Goal: Task Accomplishment & Management: Complete application form

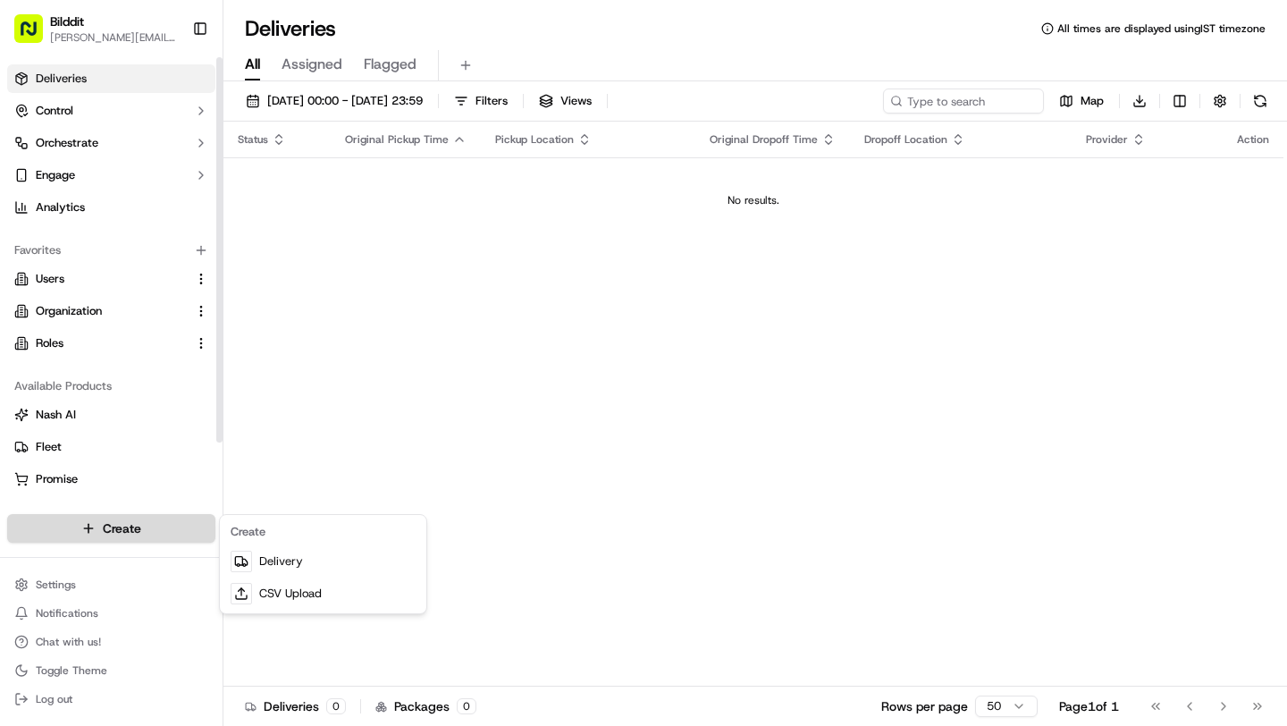
click at [102, 521] on html "Bilddit [PERSON_NAME][EMAIL_ADDRESS][DOMAIN_NAME] Toggle Sidebar Deliveries Con…" at bounding box center [643, 363] width 1287 height 726
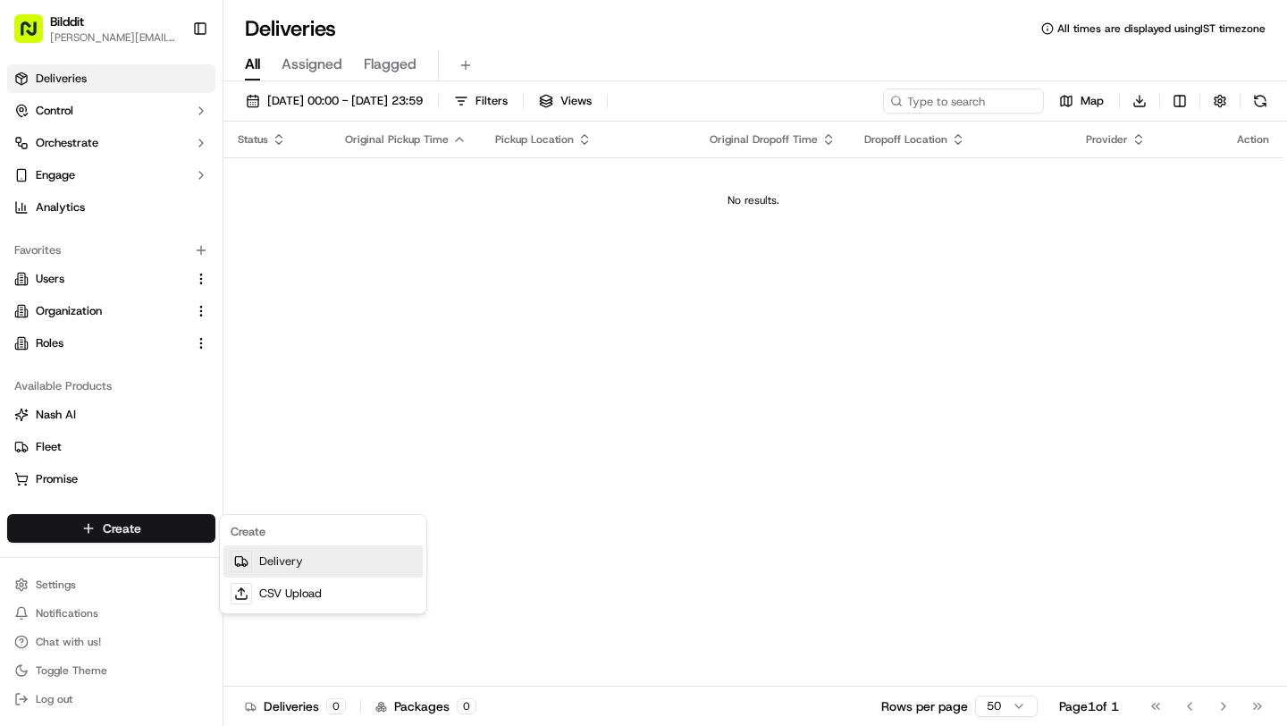
click at [263, 565] on link "Delivery" at bounding box center [323, 561] width 199 height 32
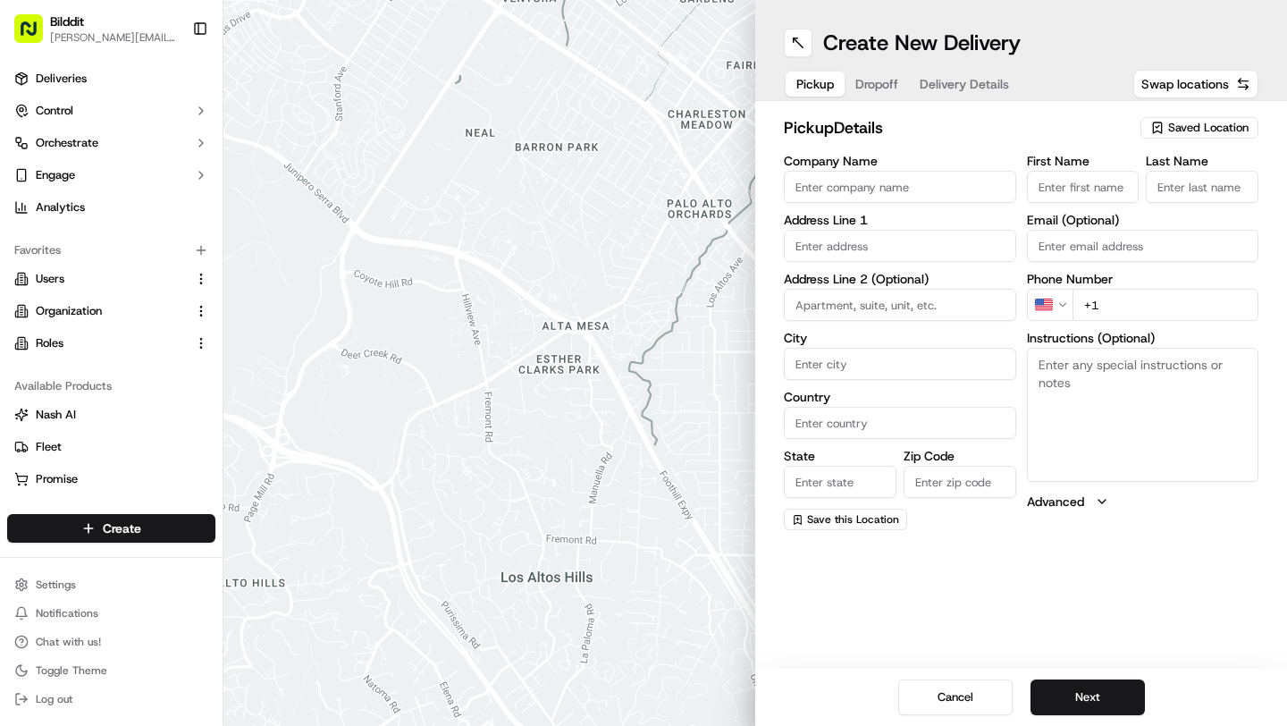
click at [1061, 304] on html "Bilddit [PERSON_NAME][EMAIL_ADDRESS][DOMAIN_NAME] Toggle Sidebar Deliveries Con…" at bounding box center [643, 363] width 1287 height 726
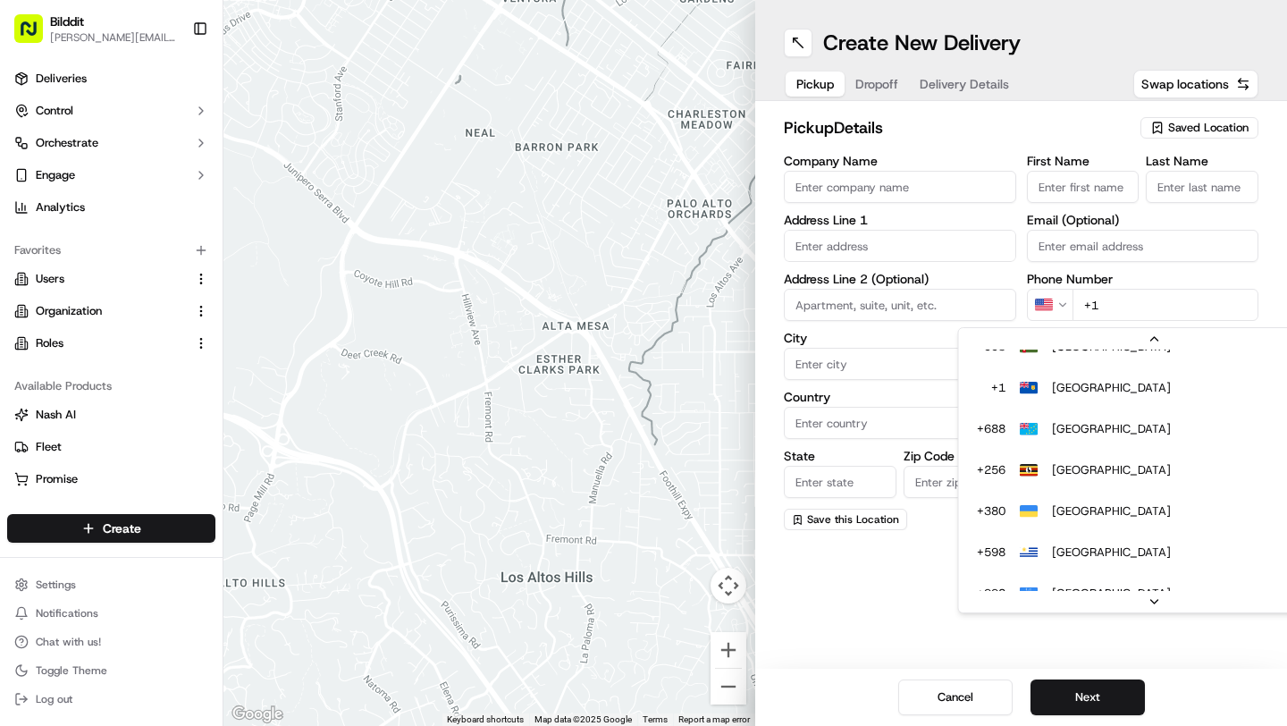
scroll to position [95, 0]
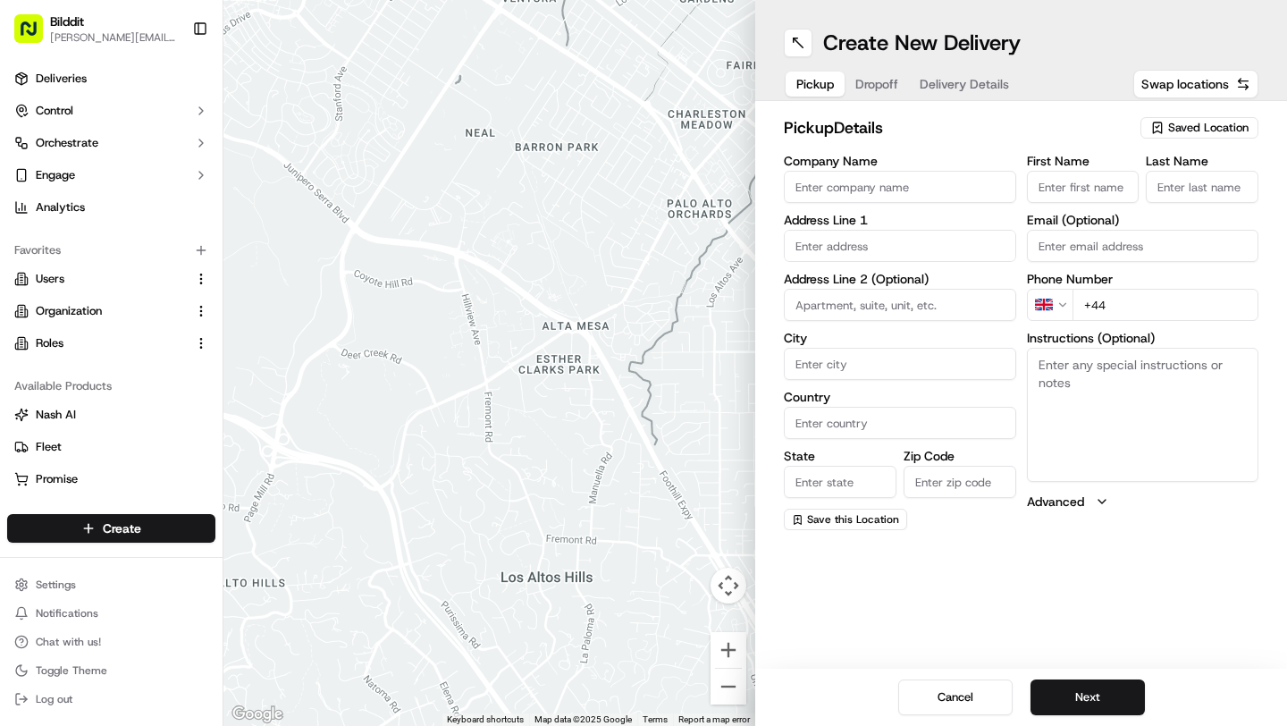
click at [1137, 310] on input "+44" at bounding box center [1166, 305] width 187 height 32
click at [1129, 307] on input "+44" at bounding box center [1166, 305] width 187 height 32
paste input "7534 404328"
click at [1143, 310] on input "[PHONE_NUMBER]" at bounding box center [1166, 305] width 187 height 32
paste input "7 534"
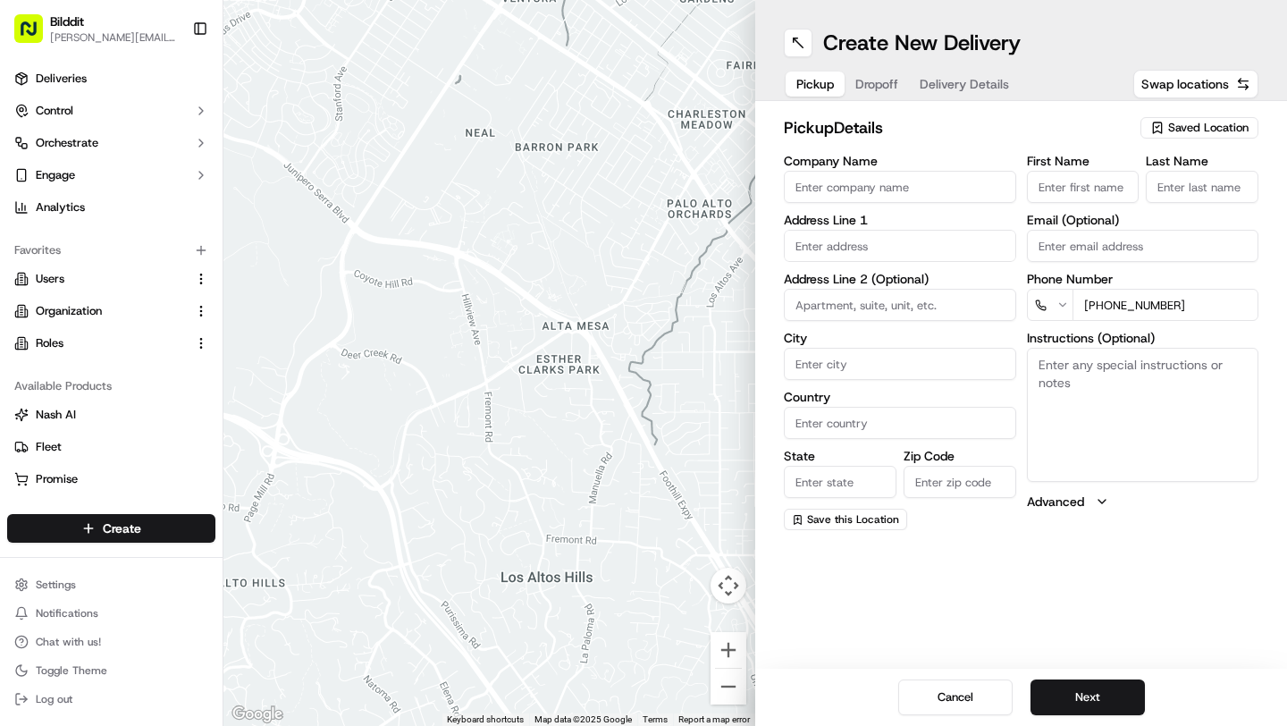
click at [1059, 298] on html "Bilddit [PERSON_NAME][EMAIL_ADDRESS][DOMAIN_NAME] Toggle Sidebar Deliveries Con…" at bounding box center [643, 363] width 1287 height 726
paste input "7534 404328"
type input "[PHONE_NUMBER]"
click at [876, 80] on span "Dropoff" at bounding box center [896, 84] width 43 height 18
click at [820, 245] on input "text" at bounding box center [900, 246] width 232 height 32
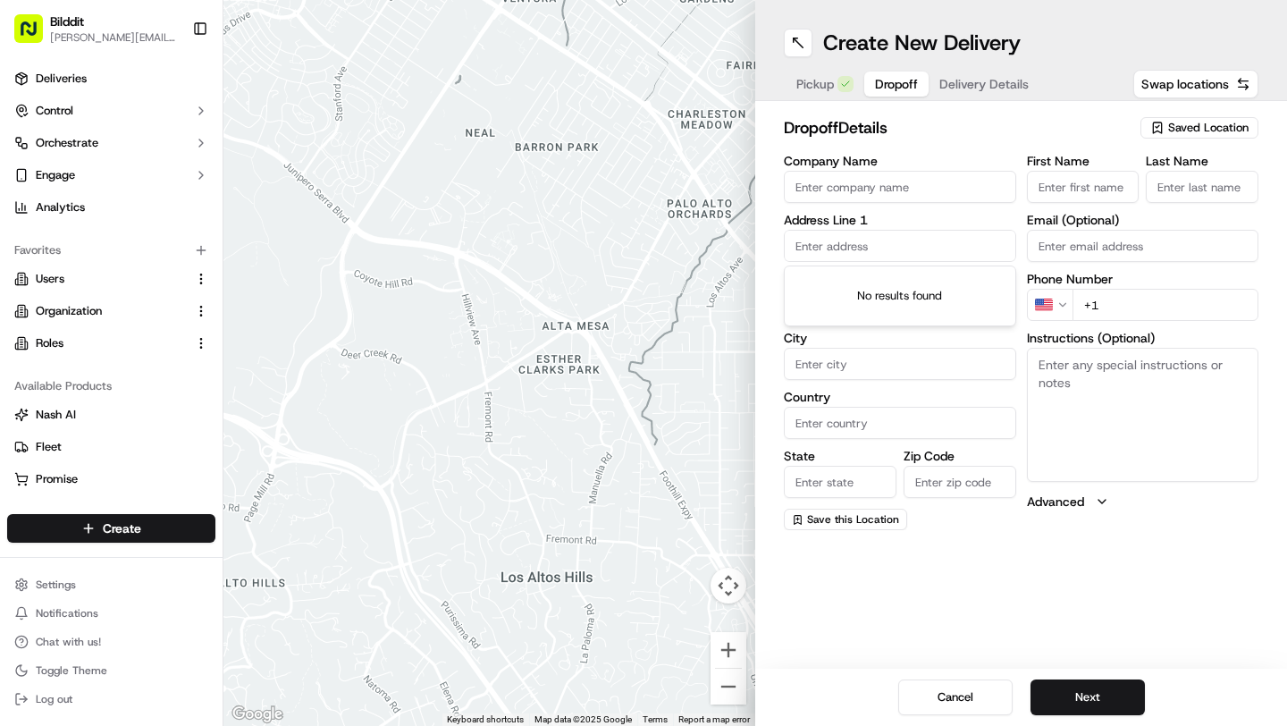
paste input "[STREET_ADDRESS]"
click at [857, 297] on div "[STREET_ADDRESS]" at bounding box center [901, 283] width 224 height 27
type input "[STREET_ADDRESS]"
type input "Stanmore"
type input "[GEOGRAPHIC_DATA]"
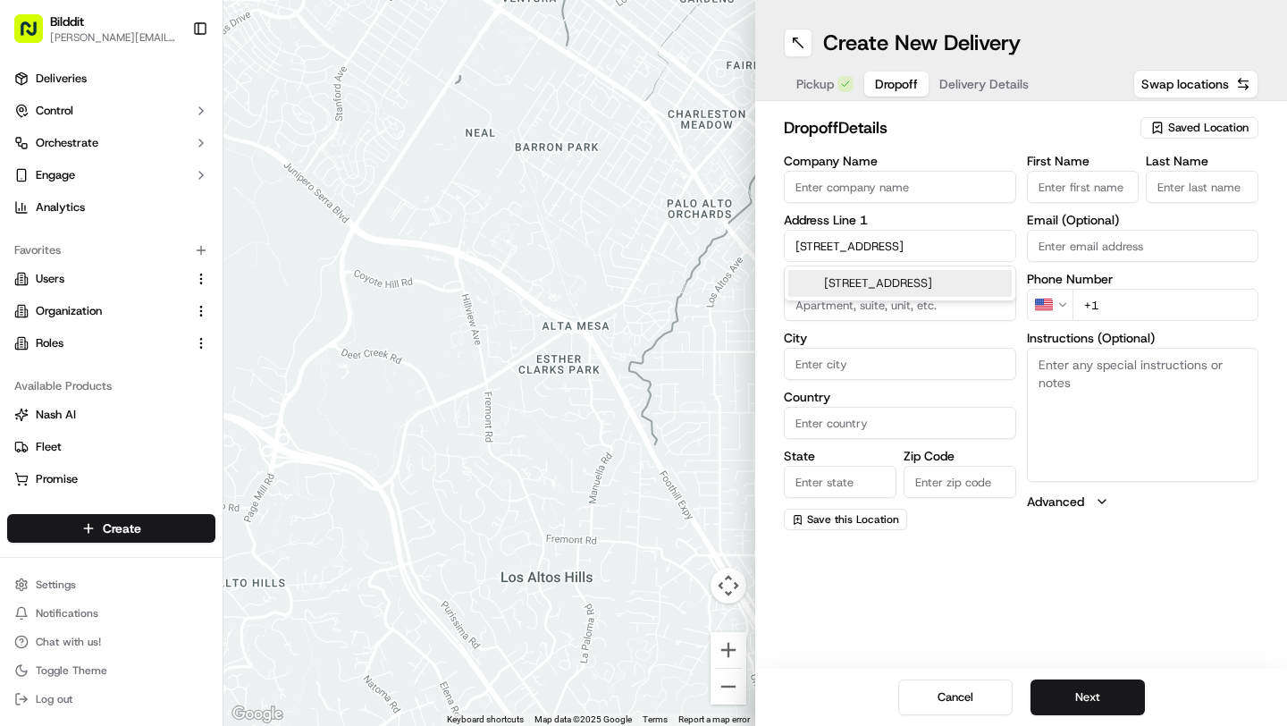
type input "[GEOGRAPHIC_DATA]"
type input "HA7 2PJ"
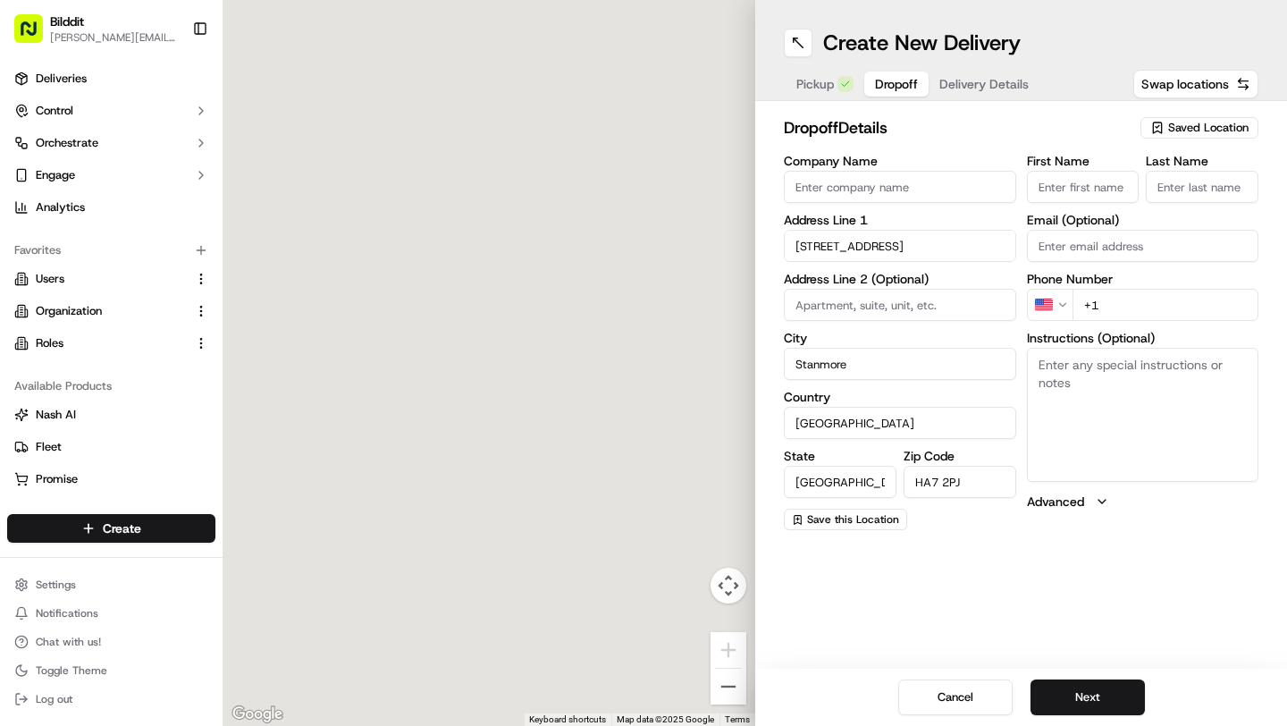
type input "[STREET_ADDRESS]"
click at [822, 87] on span "Pickup" at bounding box center [816, 84] width 38 height 18
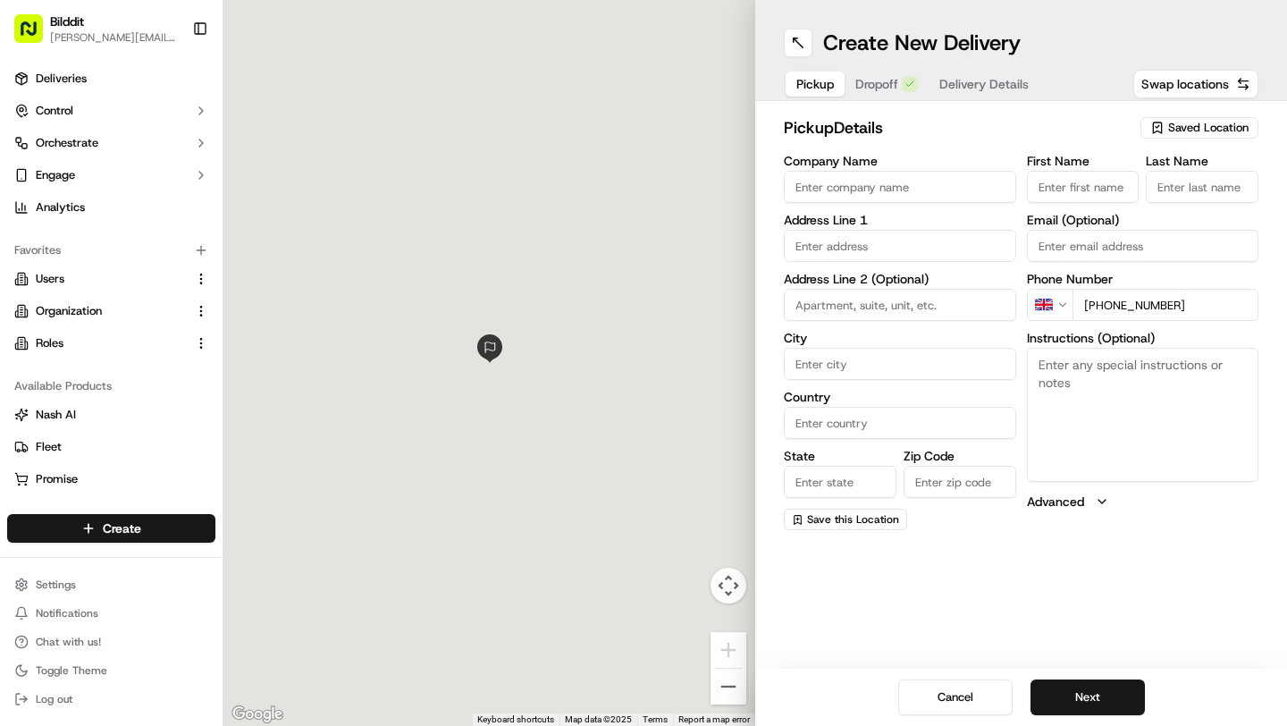
click at [1194, 307] on input "[PHONE_NUMBER]" at bounding box center [1166, 305] width 187 height 32
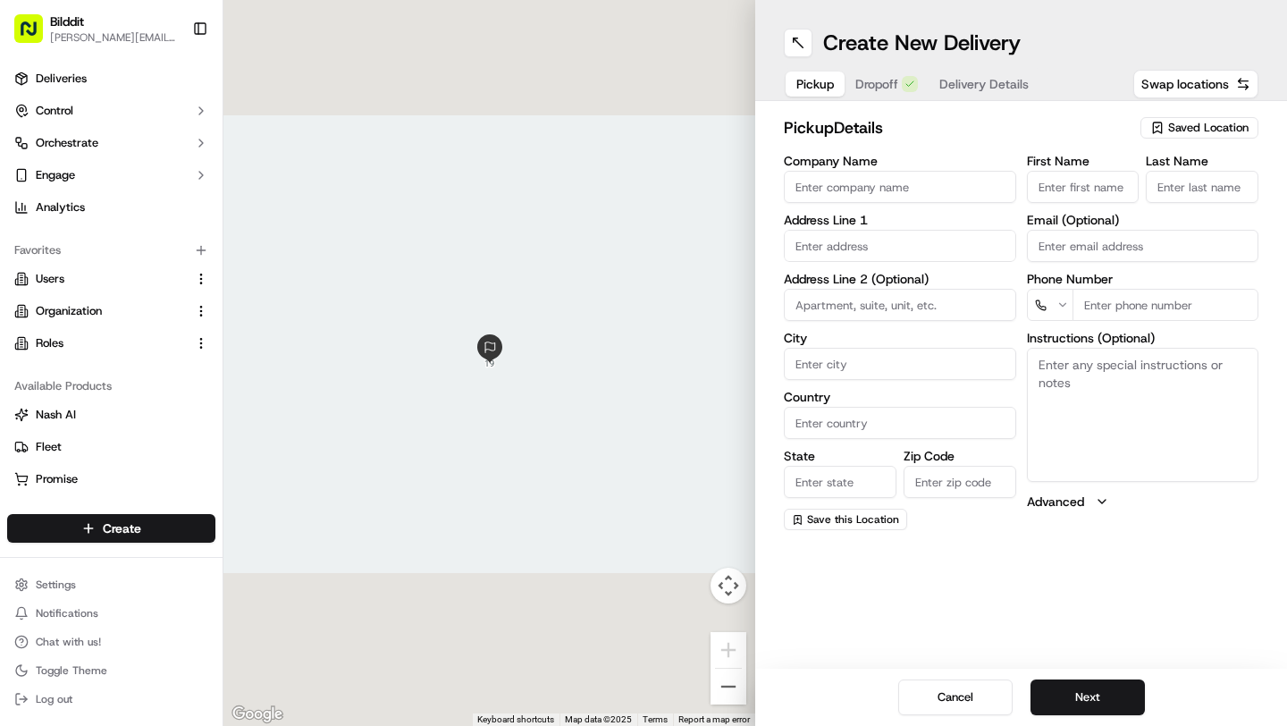
click at [875, 77] on span "Dropoff" at bounding box center [877, 84] width 43 height 18
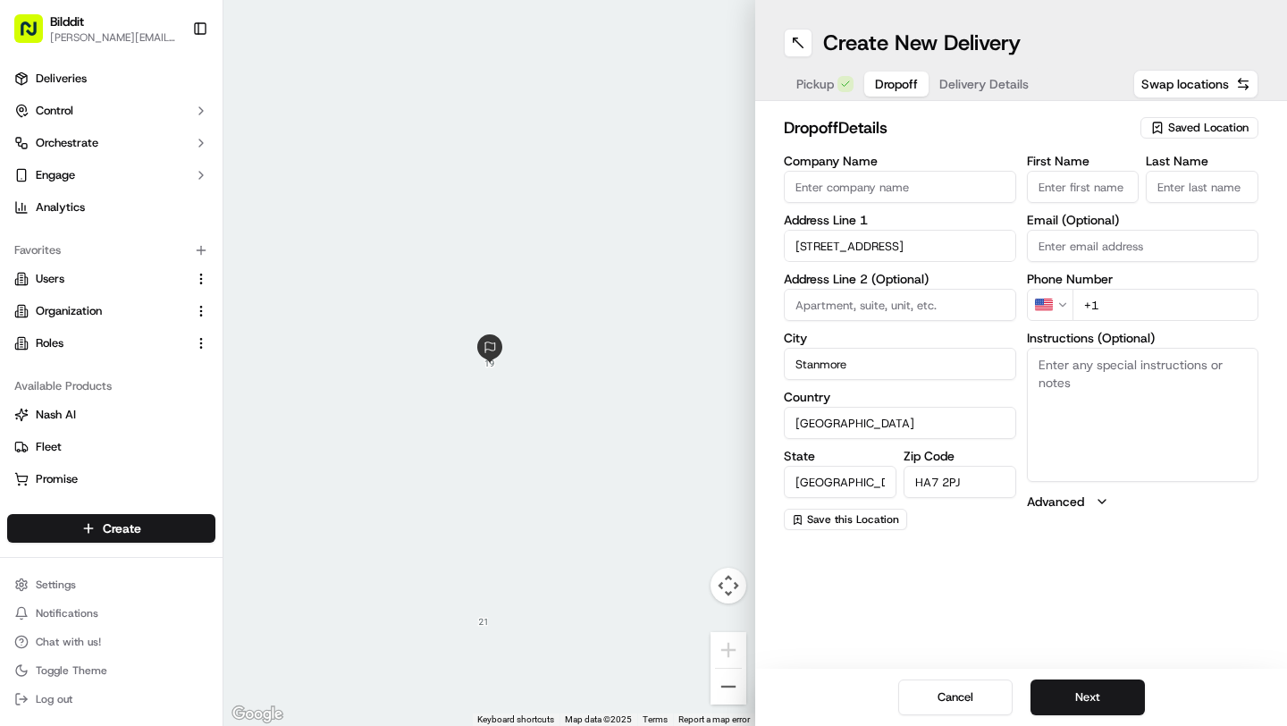
click at [1064, 314] on html "Bilddit [PERSON_NAME][EMAIL_ADDRESS][DOMAIN_NAME] Toggle Sidebar Deliveries Con…" at bounding box center [643, 363] width 1287 height 726
click at [1156, 304] on input "+44" at bounding box center [1166, 305] width 187 height 32
paste input "7534 404328"
type input "[PHONE_NUMBER]"
click at [1060, 186] on input "First Name" at bounding box center [1083, 187] width 113 height 32
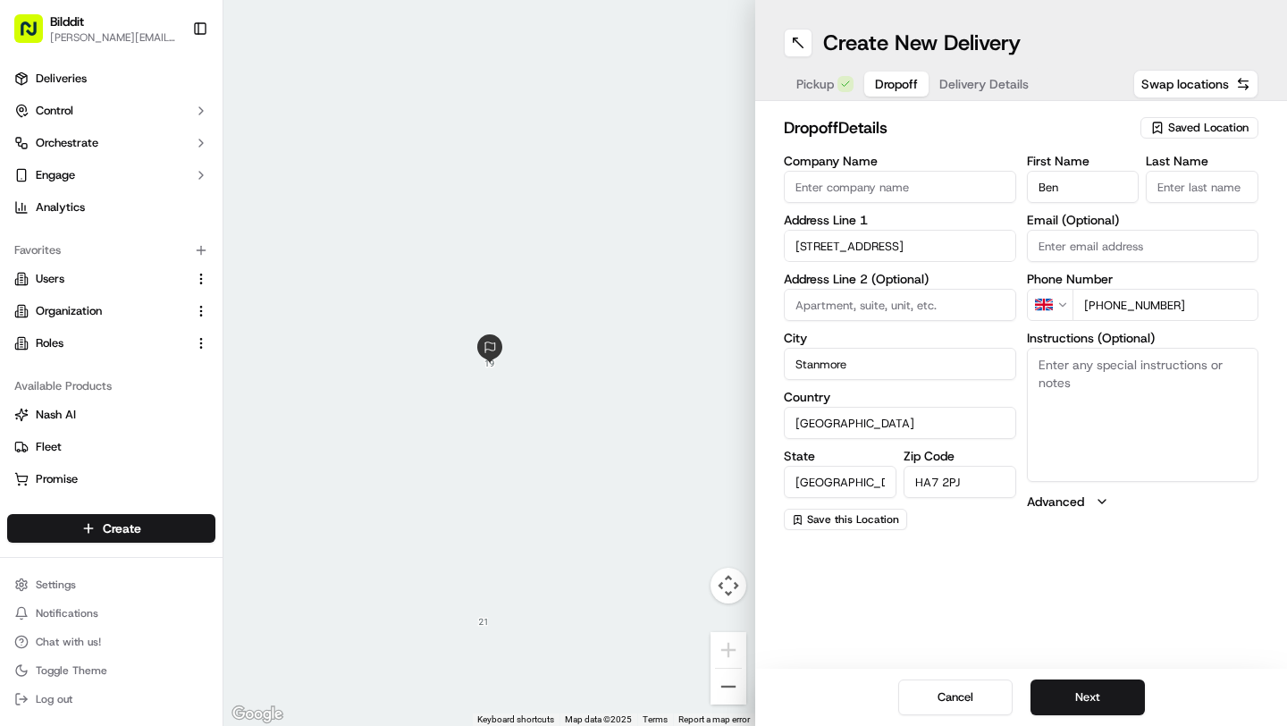
type input "Ben"
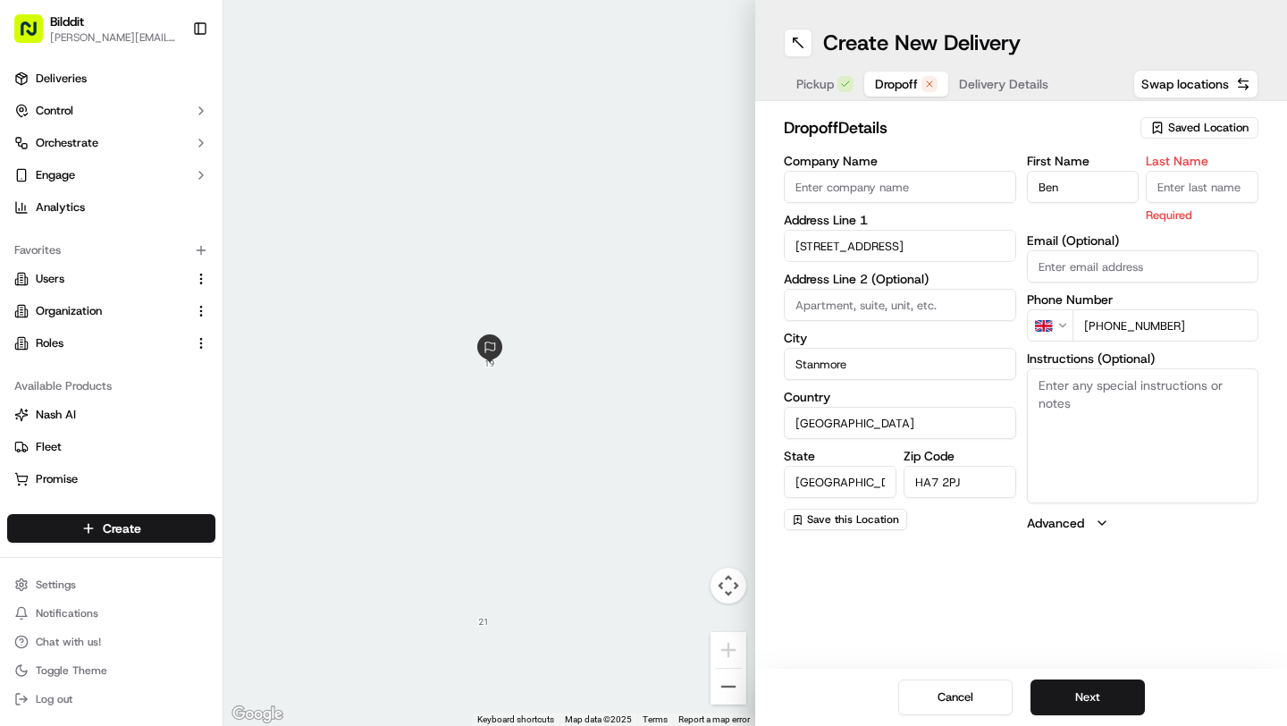
paste input "Margulies"
type input "Margulies"
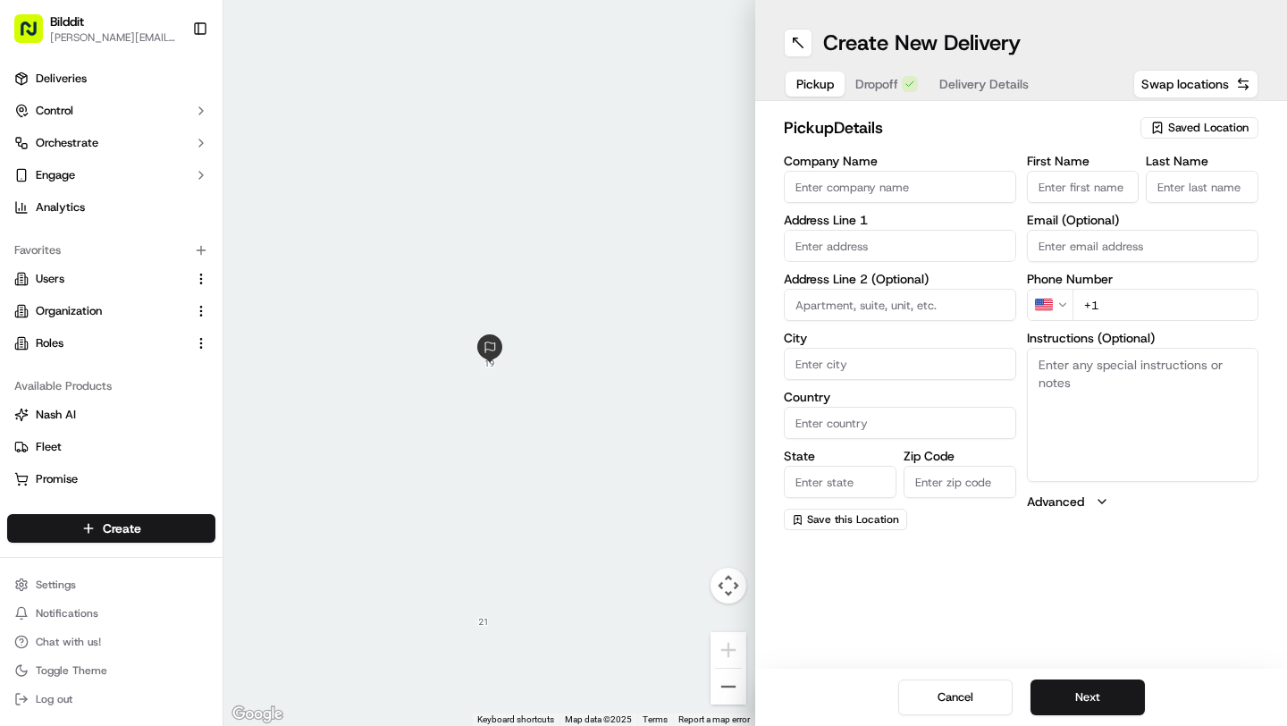
click at [813, 79] on span "Pickup" at bounding box center [816, 84] width 38 height 18
click at [1084, 396] on textarea "Instructions (Optional)" at bounding box center [1143, 415] width 232 height 134
click at [1119, 365] on textarea "Collect oredr. for Bilddit" at bounding box center [1143, 415] width 232 height 134
type textarea "Collect order for Bilddit"
click at [865, 97] on div "Pickup Dropoff Delivery Details" at bounding box center [912, 84] width 257 height 32
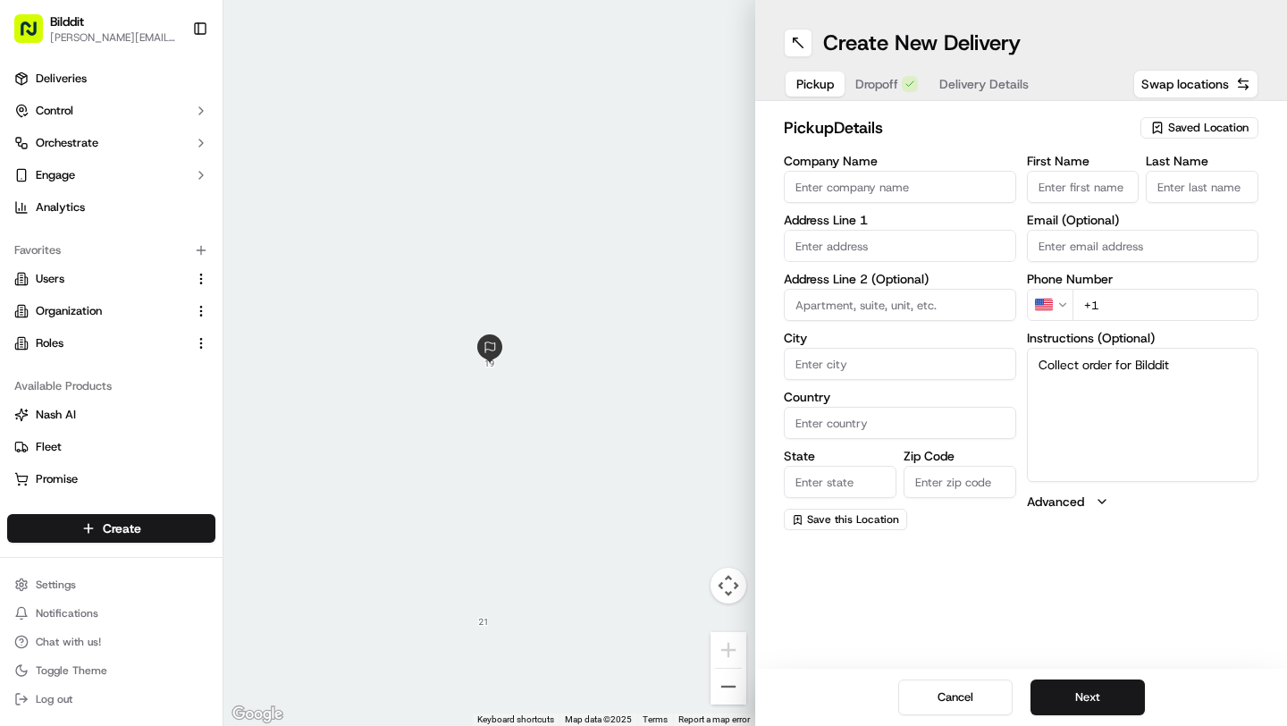
click at [867, 88] on button "Dropoff" at bounding box center [887, 84] width 84 height 25
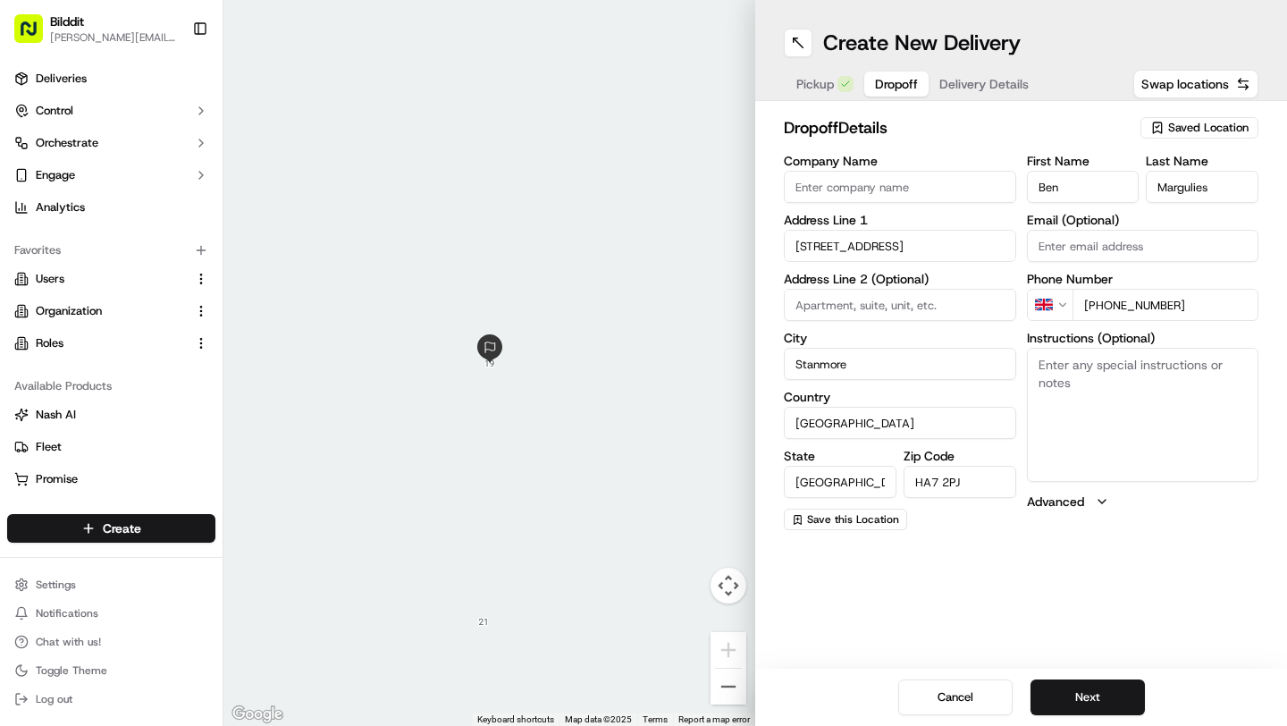
click at [834, 84] on button "Pickup" at bounding box center [825, 84] width 79 height 25
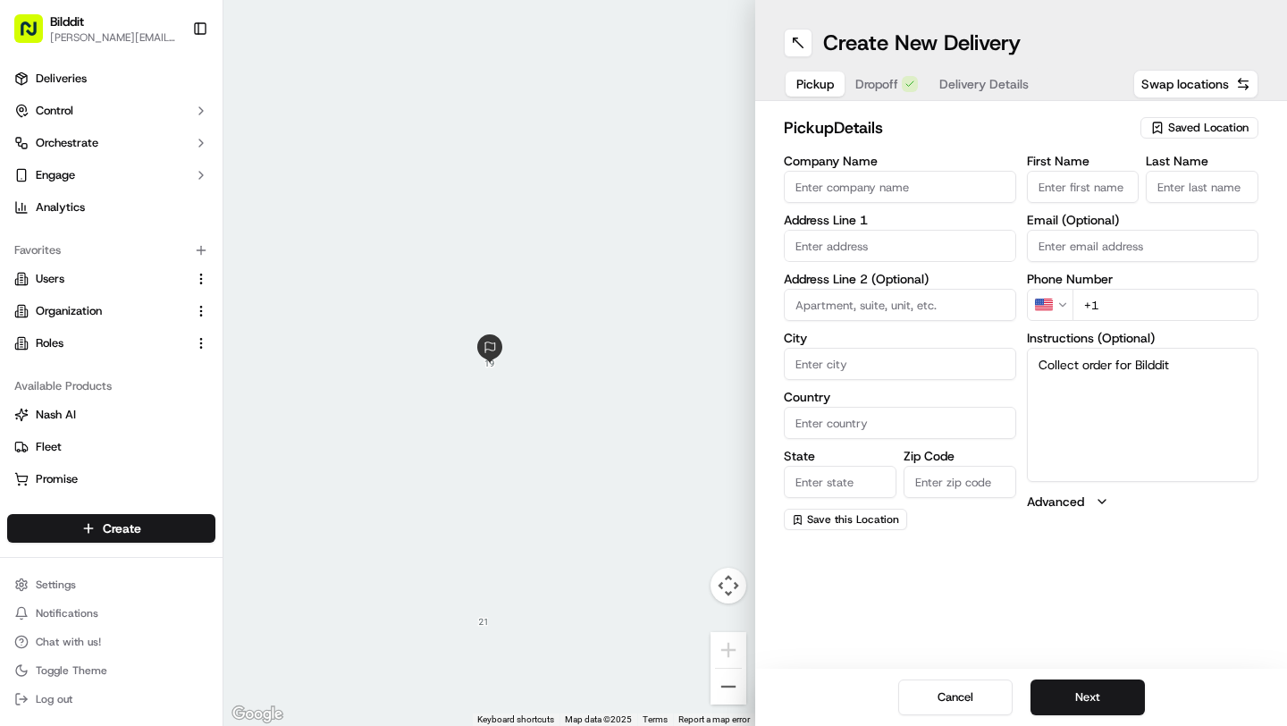
click at [1043, 185] on input "First Name" at bounding box center [1083, 187] width 113 height 32
type input "BEn"
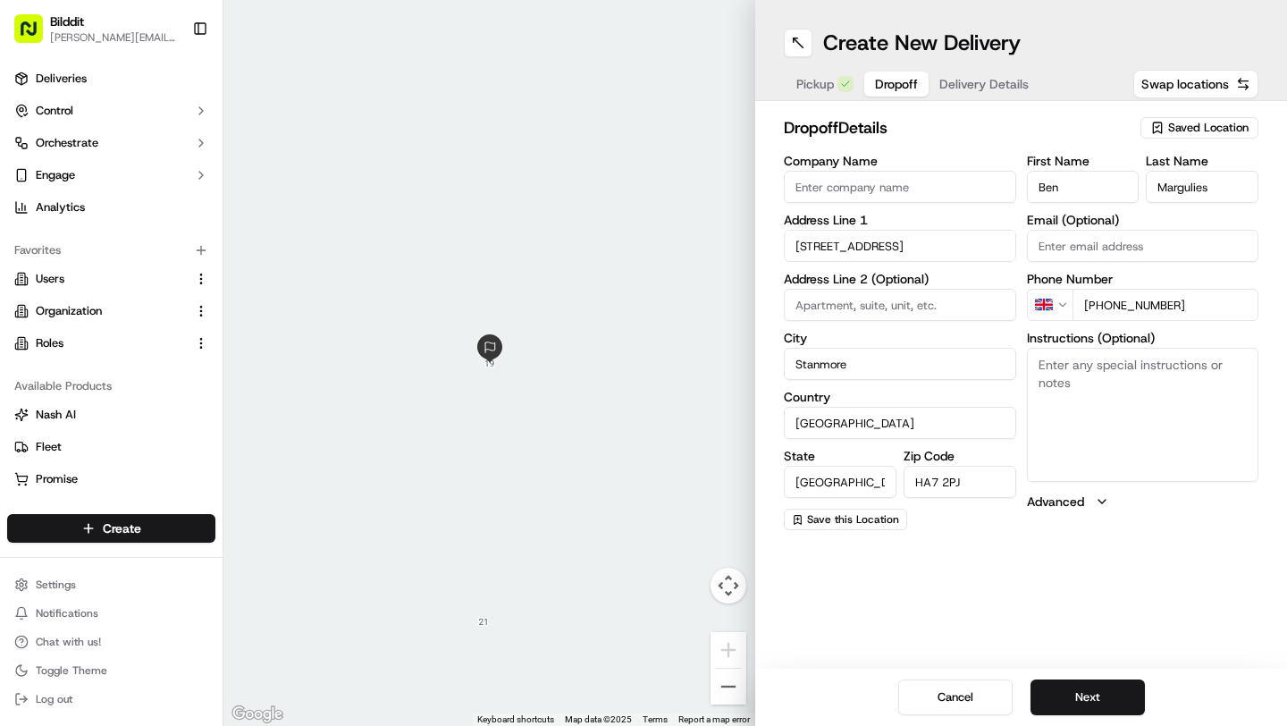
click at [1168, 183] on input "Margulies" at bounding box center [1202, 187] width 113 height 32
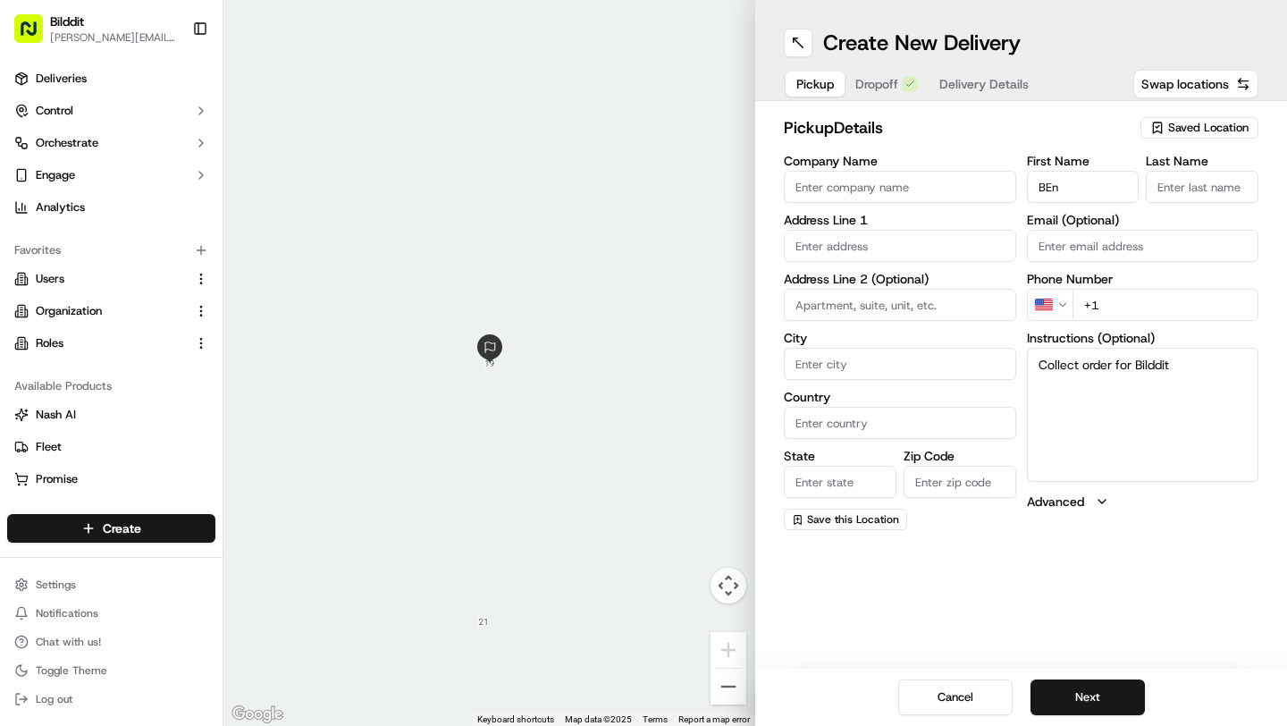
click at [1201, 186] on input "Last Name" at bounding box center [1202, 187] width 113 height 32
paste input "Margulies"
type input "Margulies"
click at [900, 85] on button "Dropoff" at bounding box center [887, 84] width 84 height 25
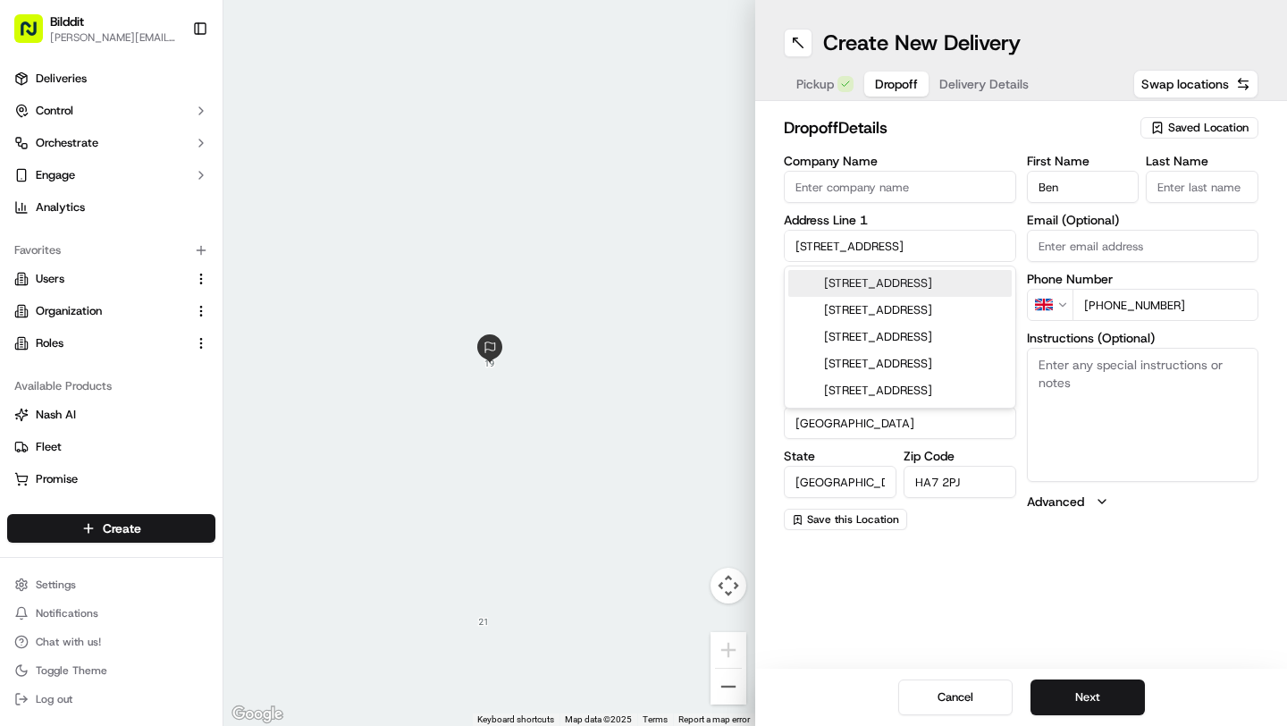
drag, startPoint x: 796, startPoint y: 247, endPoint x: 893, endPoint y: 240, distance: 97.6
click at [893, 240] on input "[STREET_ADDRESS]" at bounding box center [900, 246] width 232 height 32
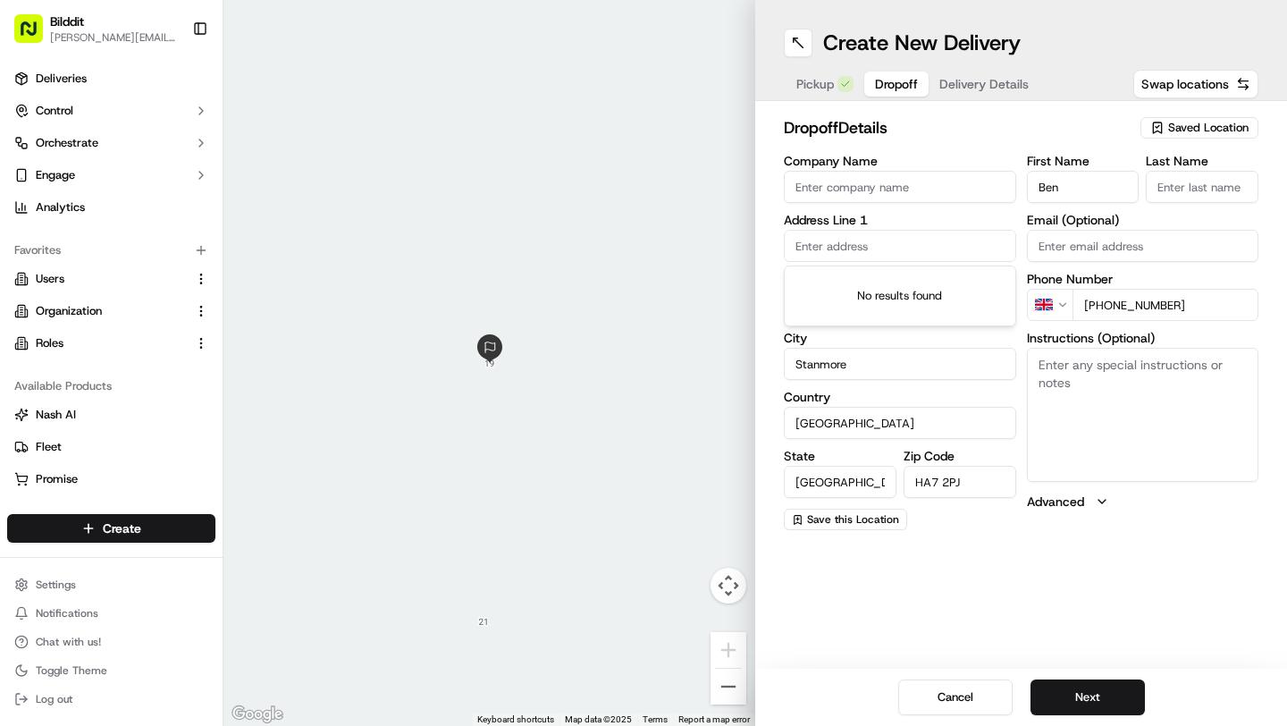
click at [827, 88] on span "Pickup" at bounding box center [816, 84] width 38 height 18
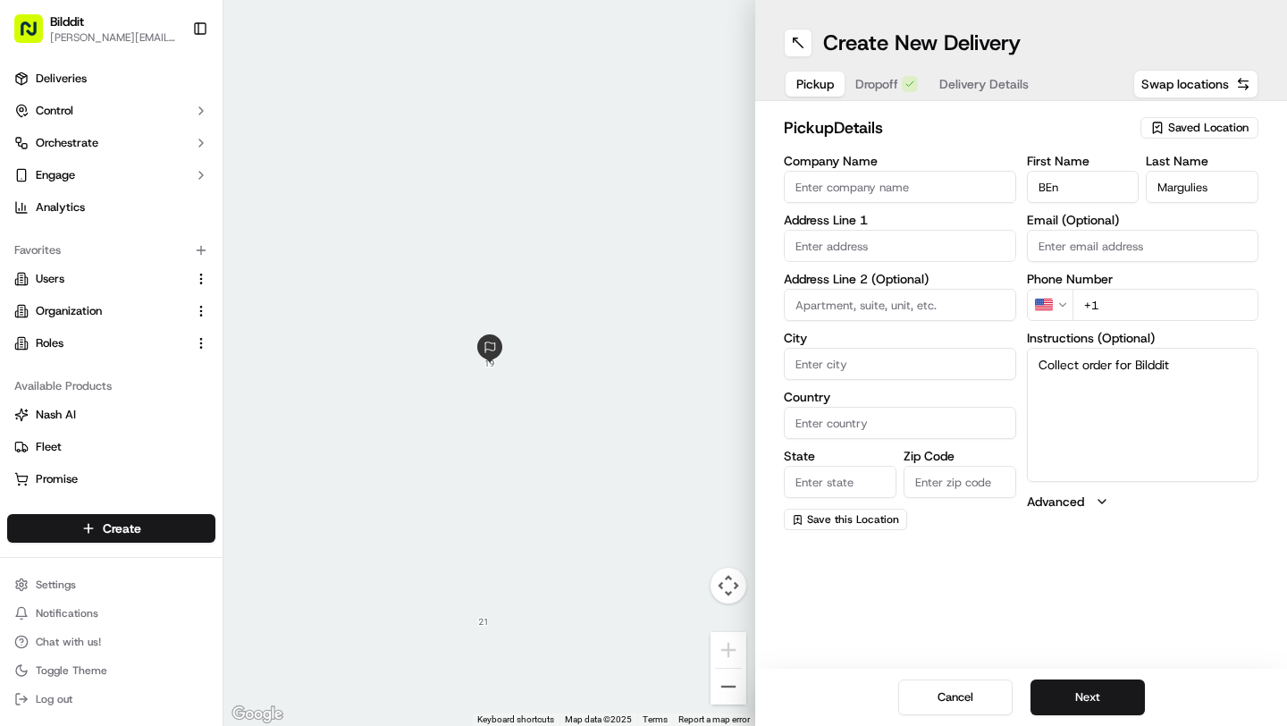
click at [839, 262] on div "Company Name Address Line 1 Address Line 2 (Optional) City Country State Zip Co…" at bounding box center [900, 342] width 232 height 375
click at [842, 252] on input "text" at bounding box center [900, 246] width 232 height 32
paste input "[STREET_ADDRESS]"
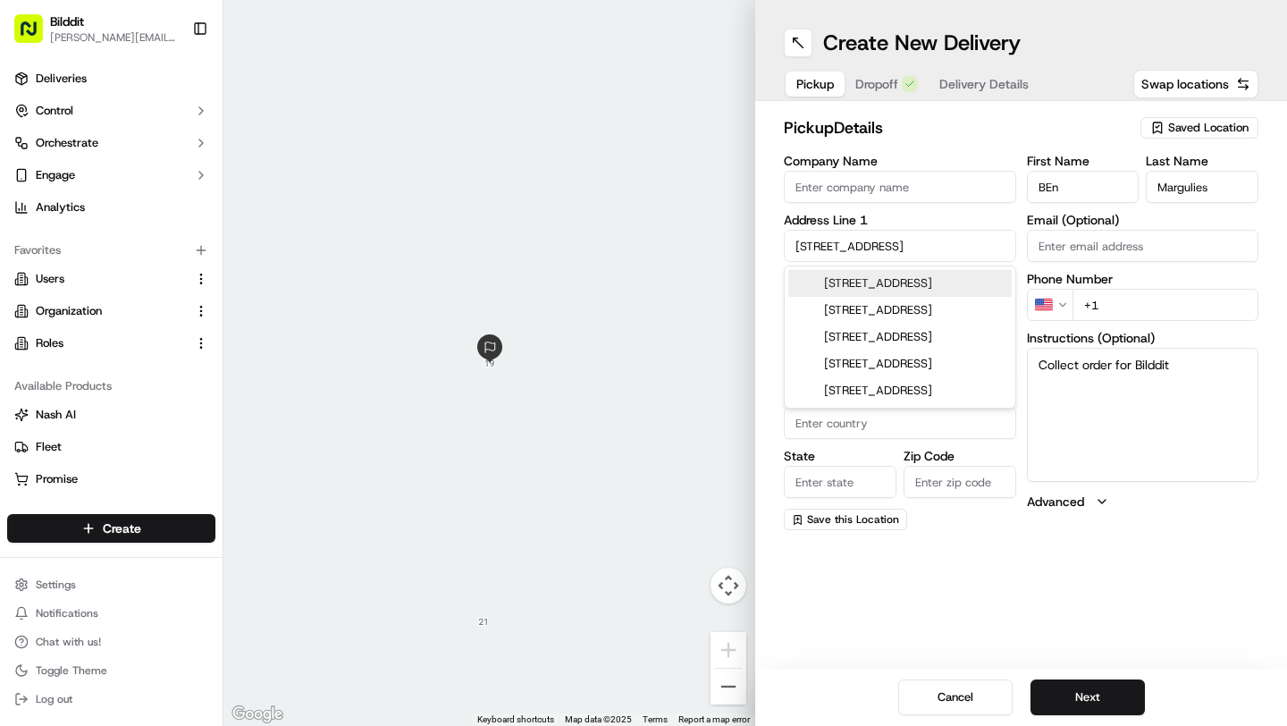
click at [844, 281] on div "[STREET_ADDRESS]" at bounding box center [901, 283] width 224 height 27
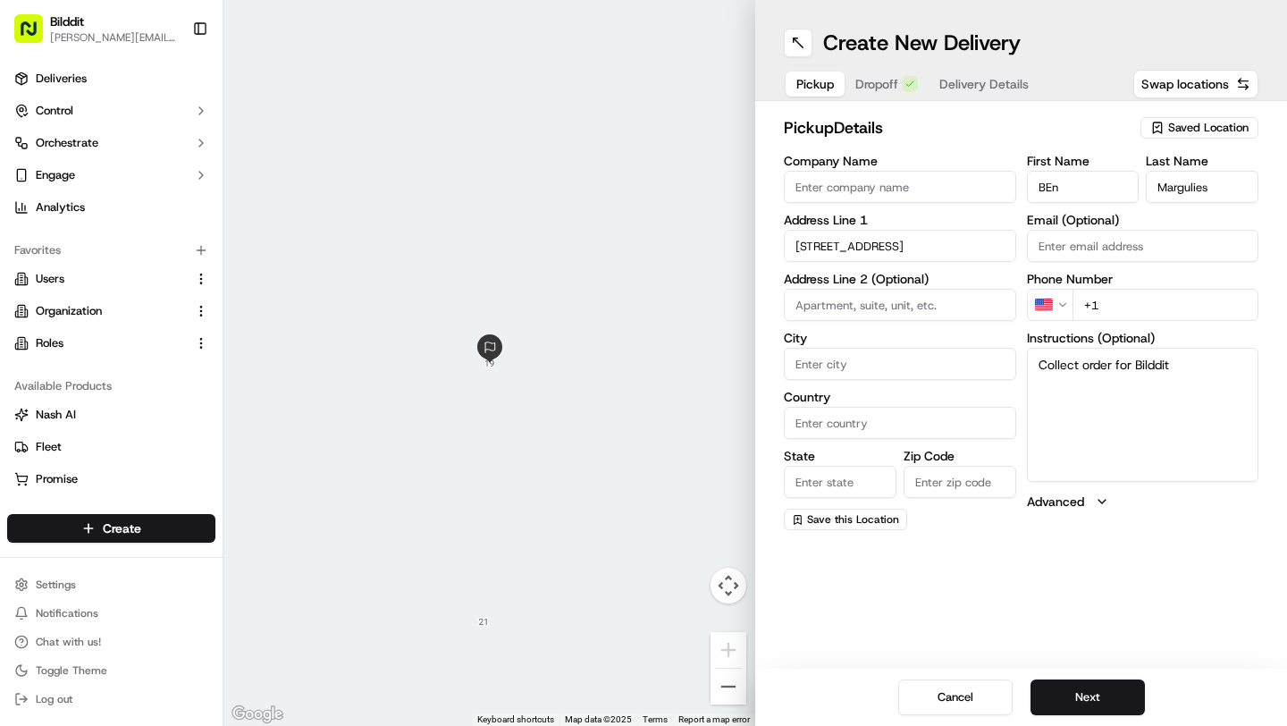
type input "[STREET_ADDRESS]"
type input "Stanmore"
type input "[GEOGRAPHIC_DATA]"
type input "HA7 2PJ"
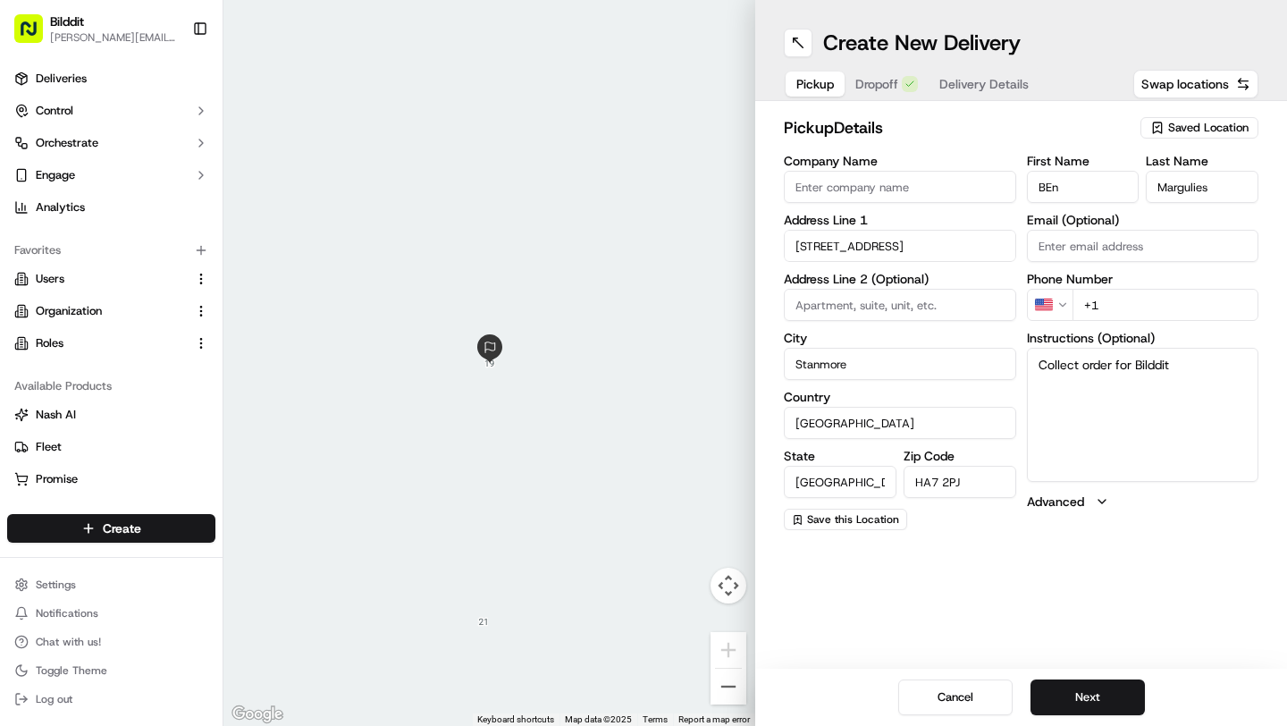
type input "[STREET_ADDRESS]"
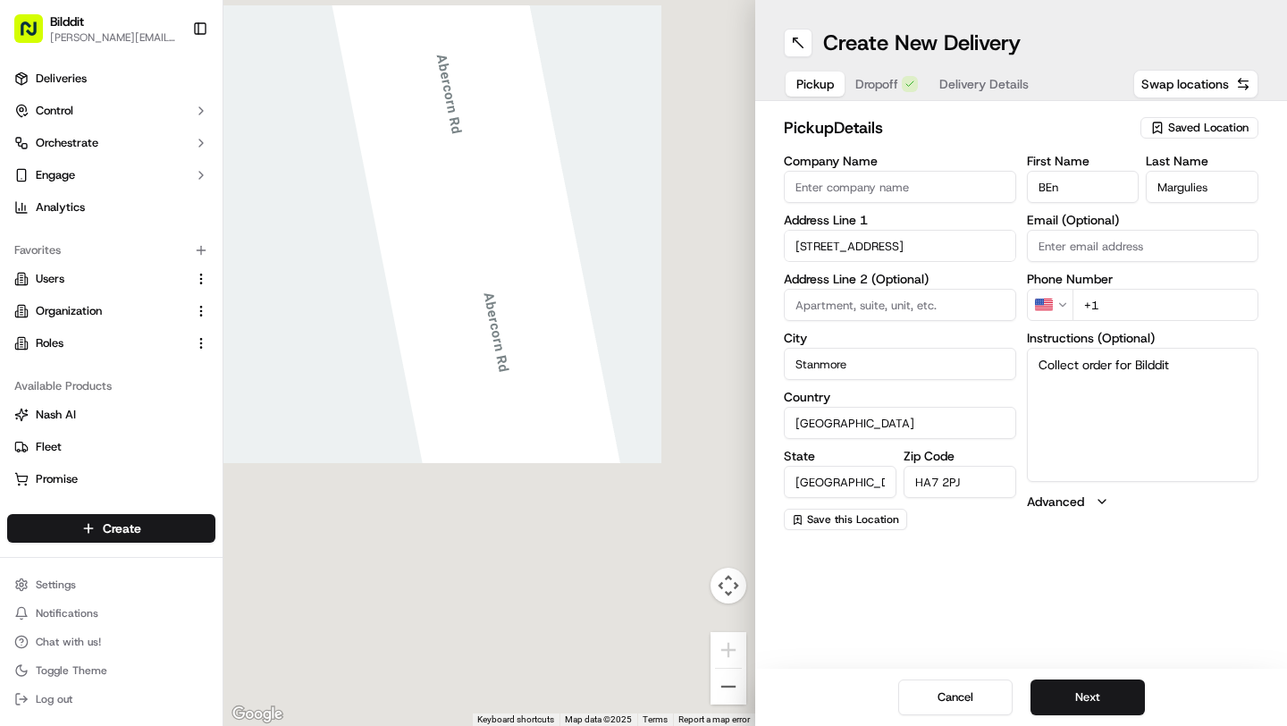
click at [889, 97] on div "Pickup Dropoff Delivery Details" at bounding box center [912, 84] width 257 height 32
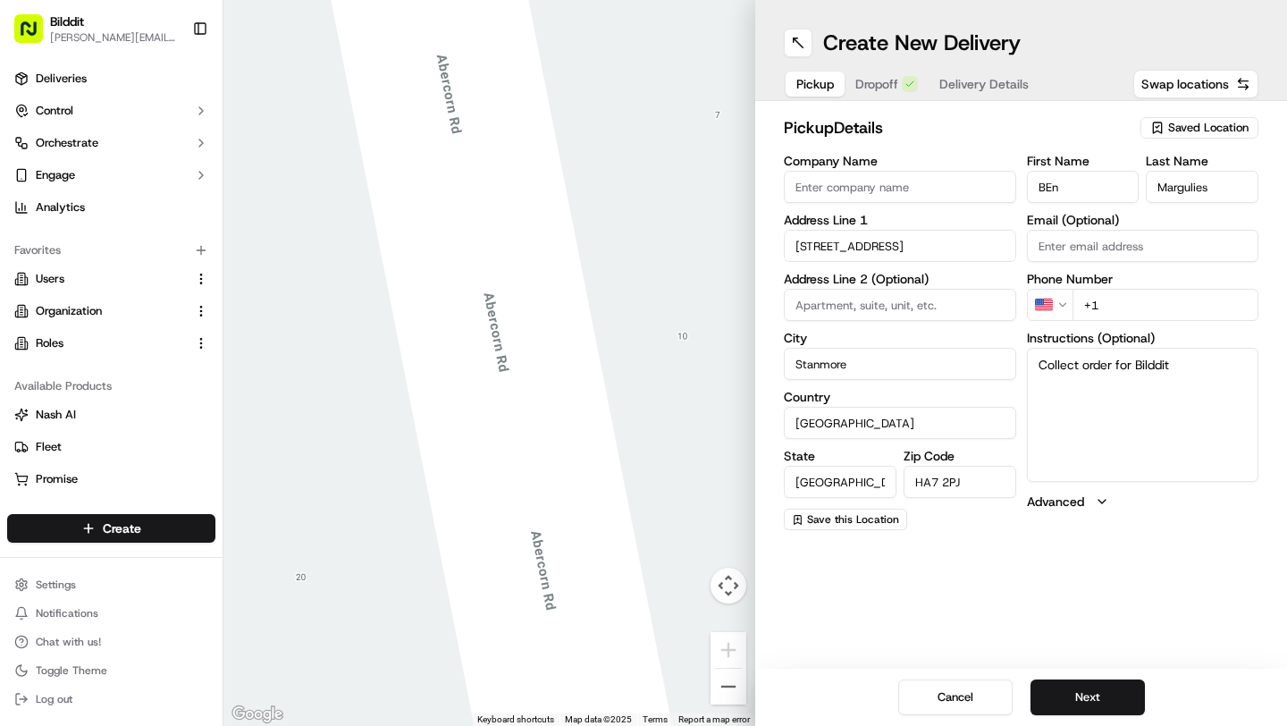
click at [879, 485] on input "[GEOGRAPHIC_DATA]" at bounding box center [840, 482] width 113 height 32
click at [1086, 394] on textarea "Collect order for Bilddit" at bounding box center [1143, 415] width 232 height 134
click at [1110, 175] on input "BEn" at bounding box center [1083, 187] width 113 height 32
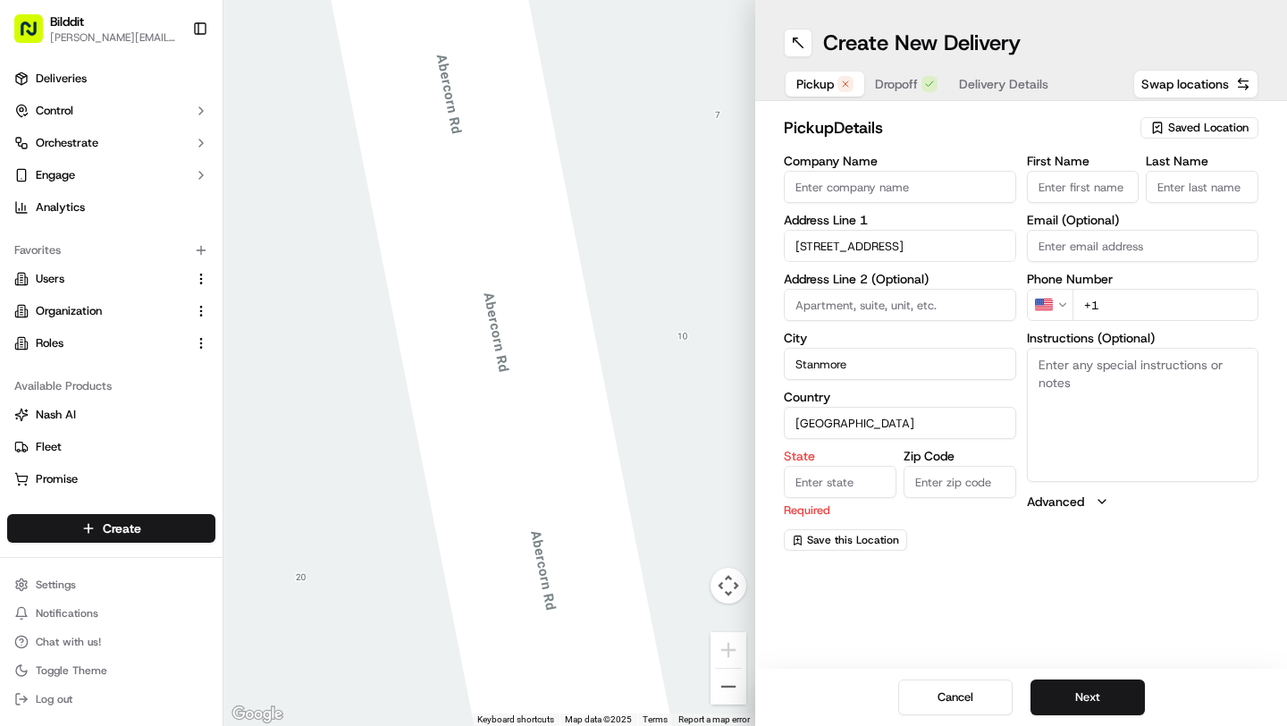
click at [898, 246] on input "[STREET_ADDRESS]" at bounding box center [900, 246] width 232 height 32
click at [880, 359] on input "Stanmore" at bounding box center [900, 364] width 232 height 32
click at [824, 87] on span "Pickup" at bounding box center [816, 84] width 38 height 18
click at [959, 715] on div "Cancel Next" at bounding box center [1021, 697] width 532 height 57
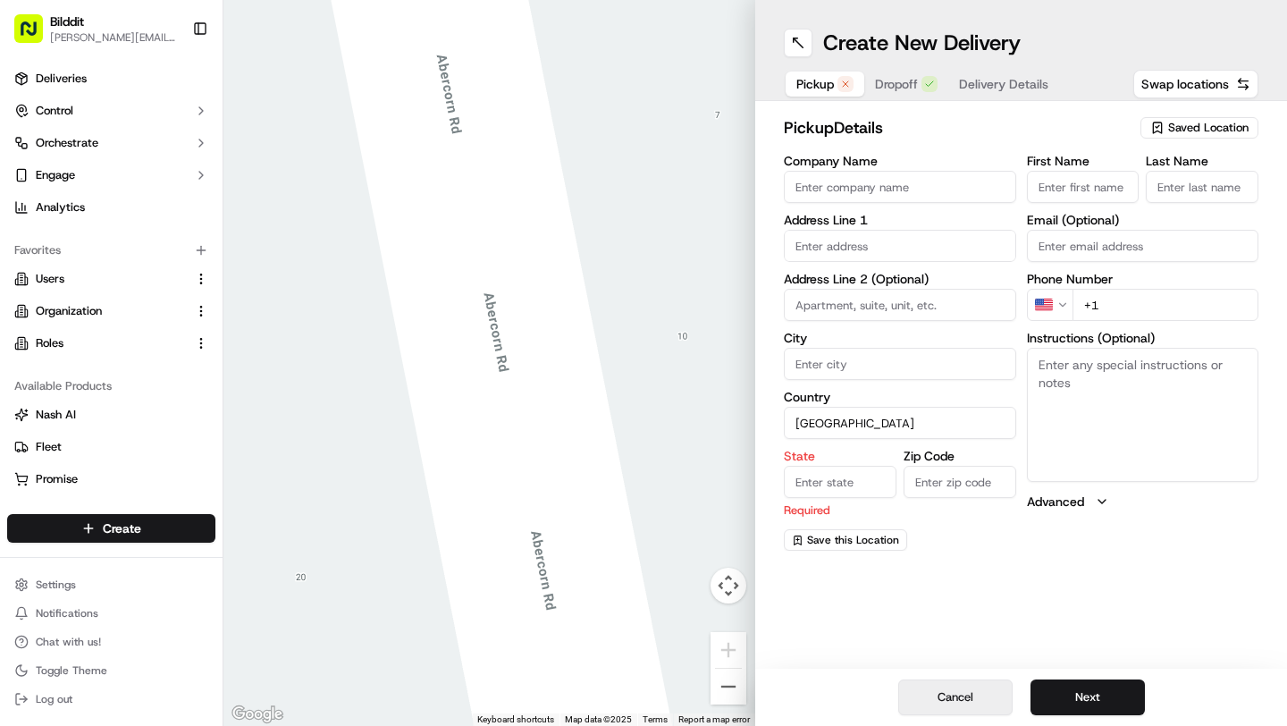
click at [959, 696] on button "Cancel" at bounding box center [955, 697] width 114 height 36
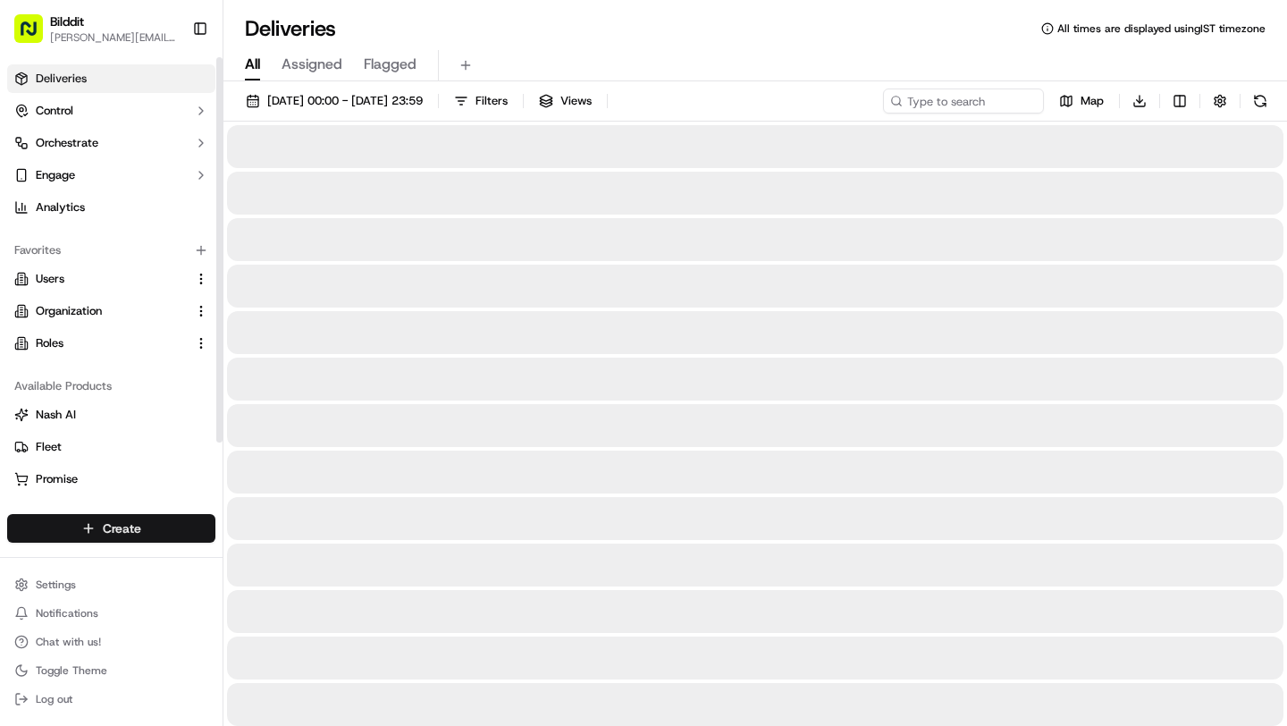
click at [119, 527] on html "Bilddit [PERSON_NAME][EMAIL_ADDRESS][DOMAIN_NAME] Toggle Sidebar Deliveries Con…" at bounding box center [643, 363] width 1287 height 726
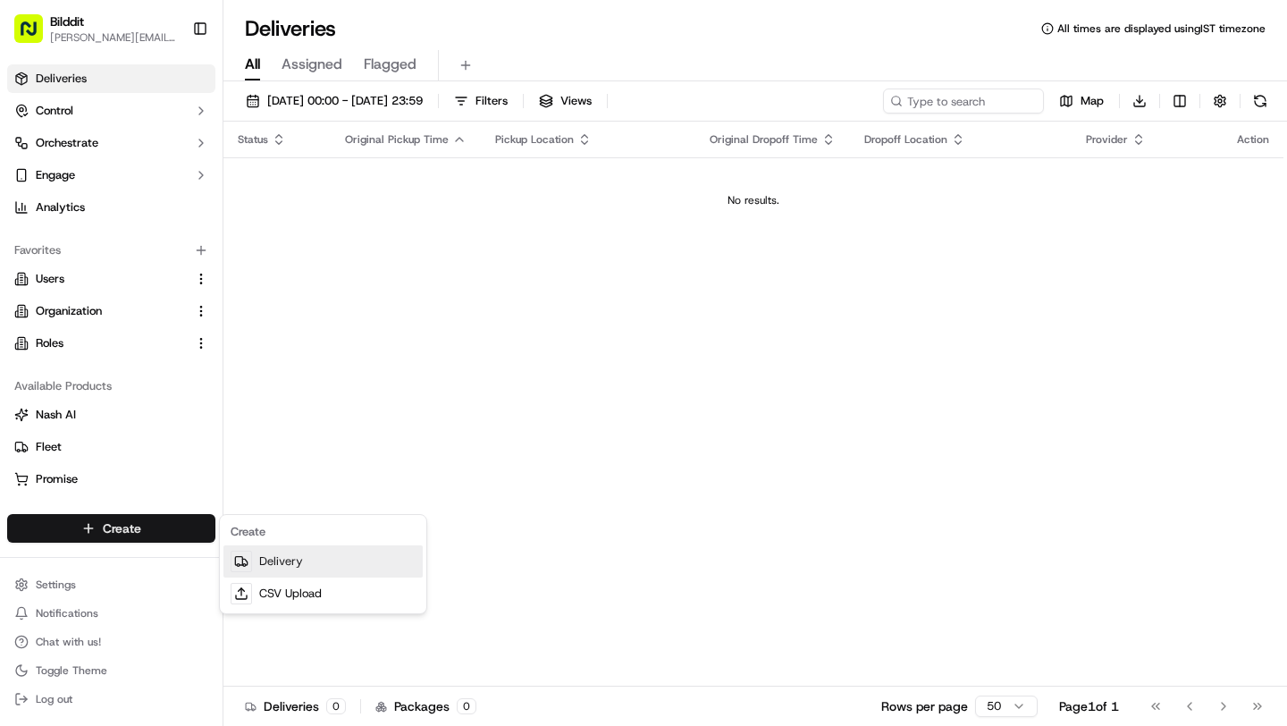
click at [258, 561] on link "Delivery" at bounding box center [323, 561] width 199 height 32
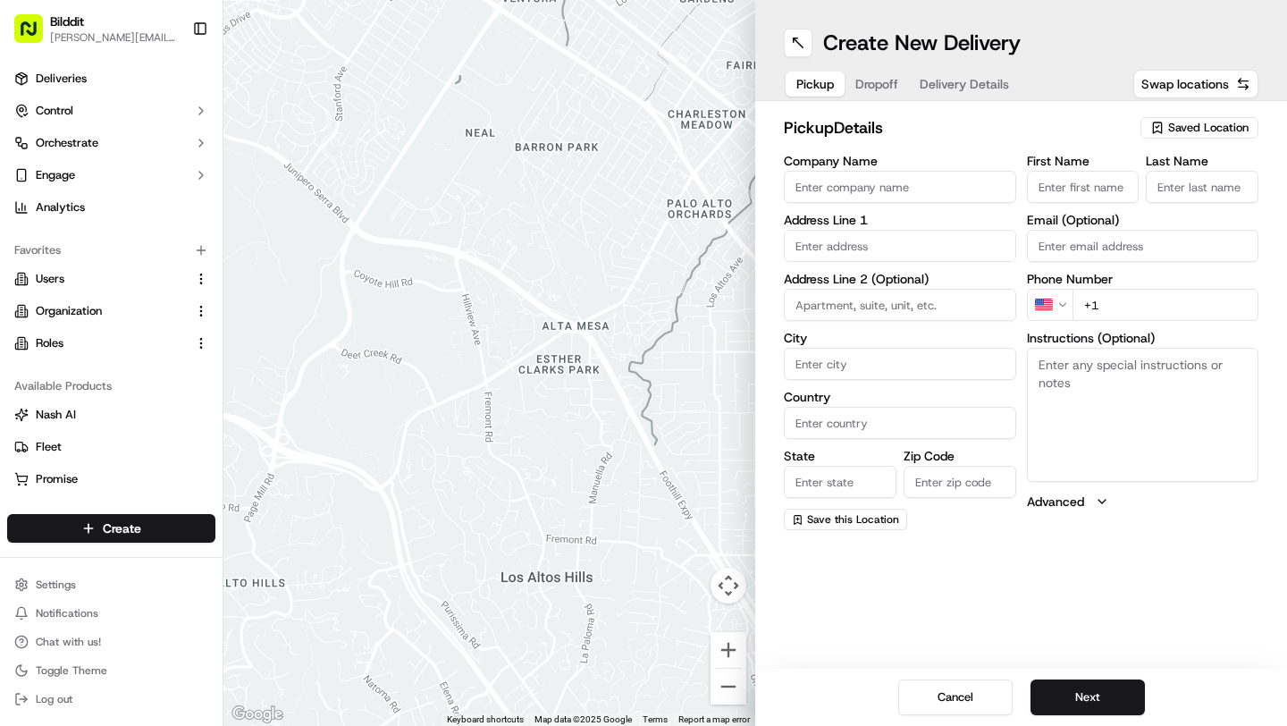
click at [860, 239] on input "text" at bounding box center [900, 246] width 232 height 32
paste input "[STREET_ADDRESS]"
click at [870, 287] on div "[STREET_ADDRESS]" at bounding box center [901, 283] width 224 height 27
type input "[STREET_ADDRESS]"
type input "Stanmore"
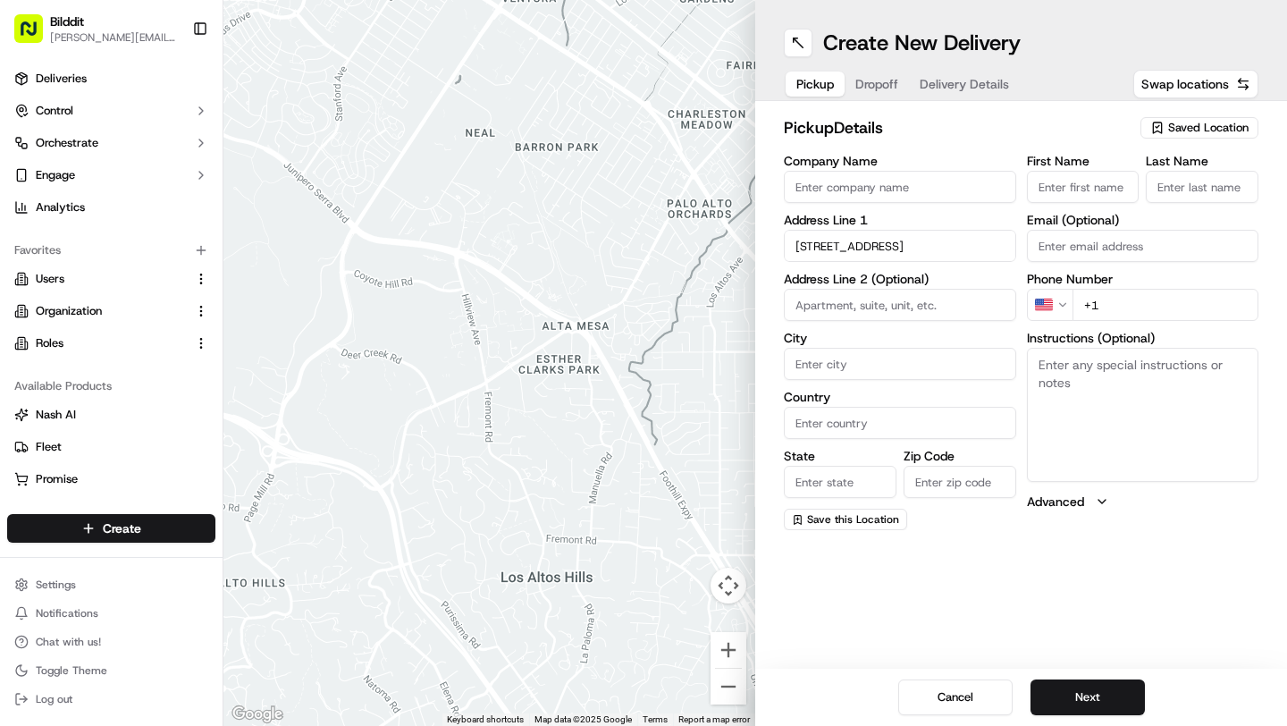
type input "[GEOGRAPHIC_DATA]"
type input "HA7 2PJ"
type input "[STREET_ADDRESS]"
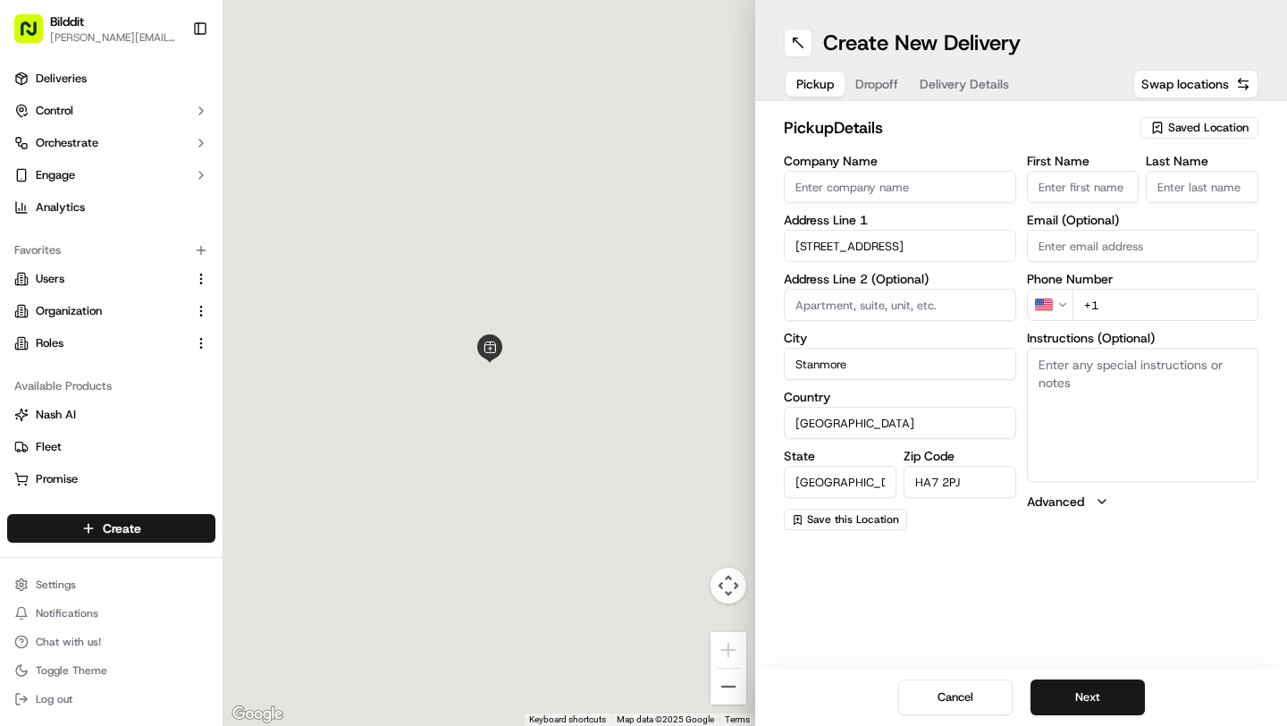
click at [1084, 184] on input "First Name" at bounding box center [1083, 187] width 113 height 32
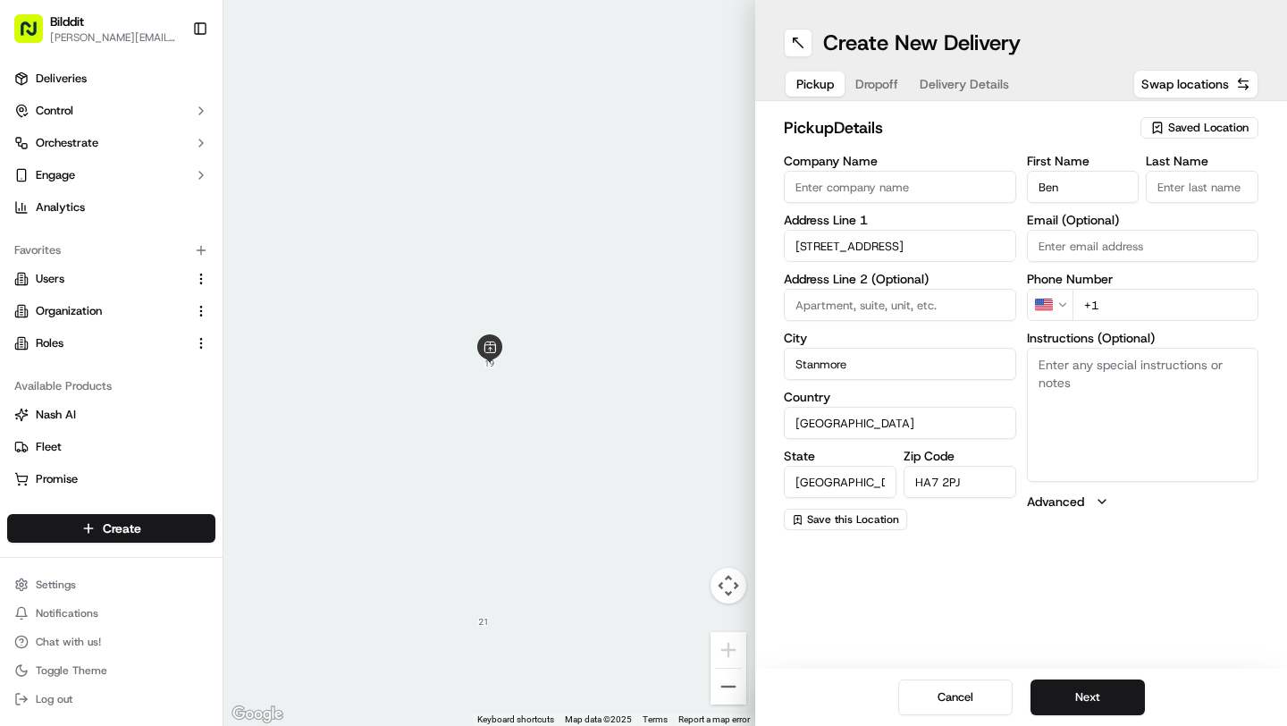
type input "Ben"
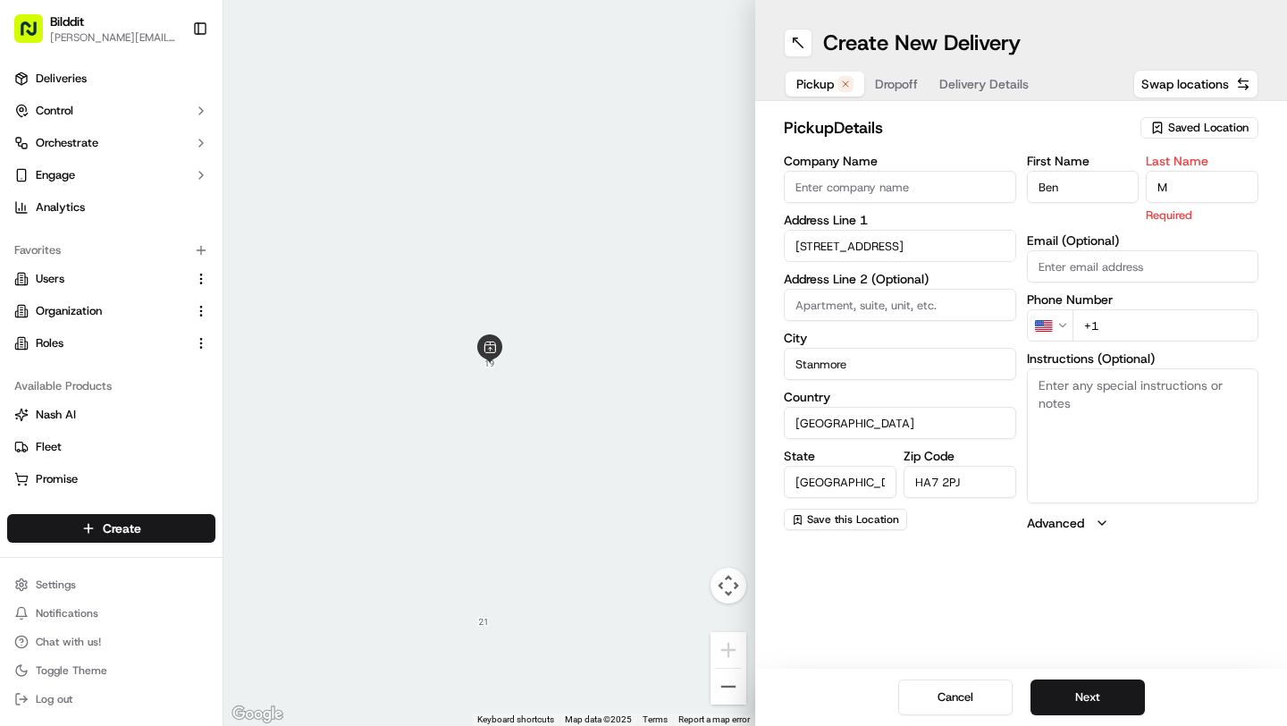
type input "Margulies"
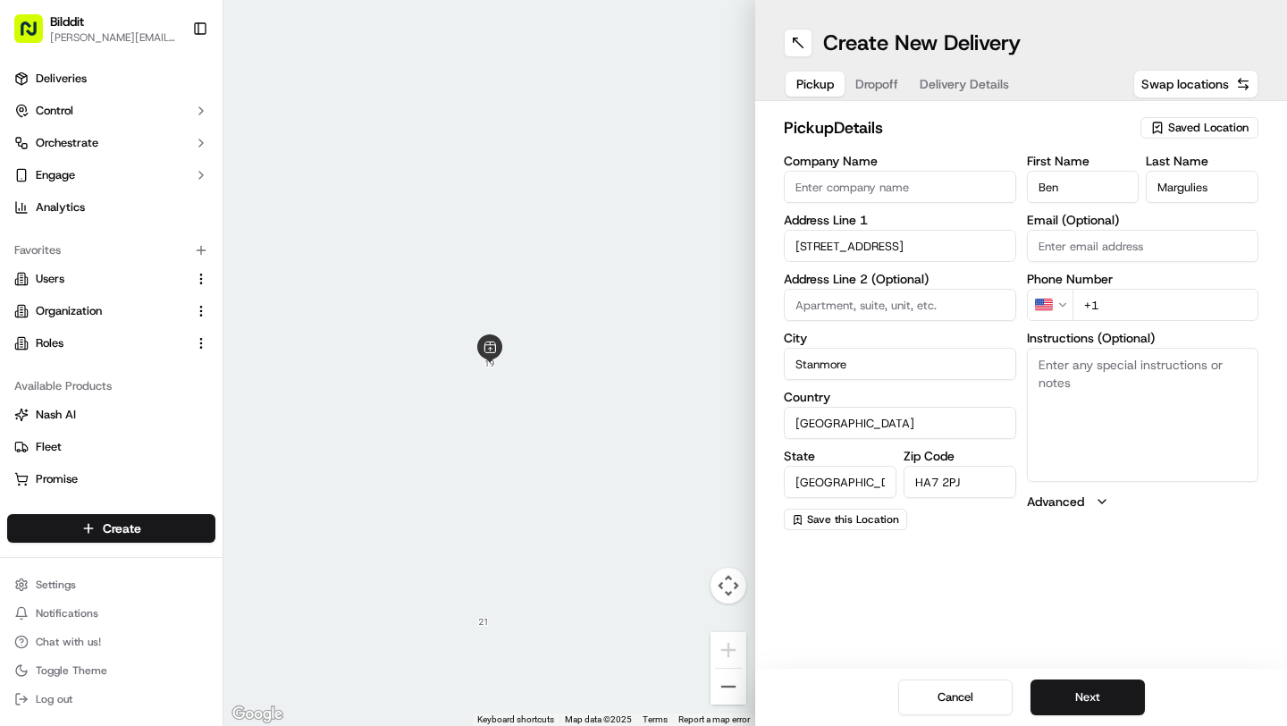
click at [1111, 328] on div "First Name [PERSON_NAME] Last Name [PERSON_NAME] Email (Optional) Phone Number …" at bounding box center [1143, 342] width 232 height 375
paste input "7534 404328"
type input "[PHONE_NUMBER]"
click at [1058, 403] on textarea "Instructions (Optional)" at bounding box center [1143, 415] width 232 height 134
type textarea "C"
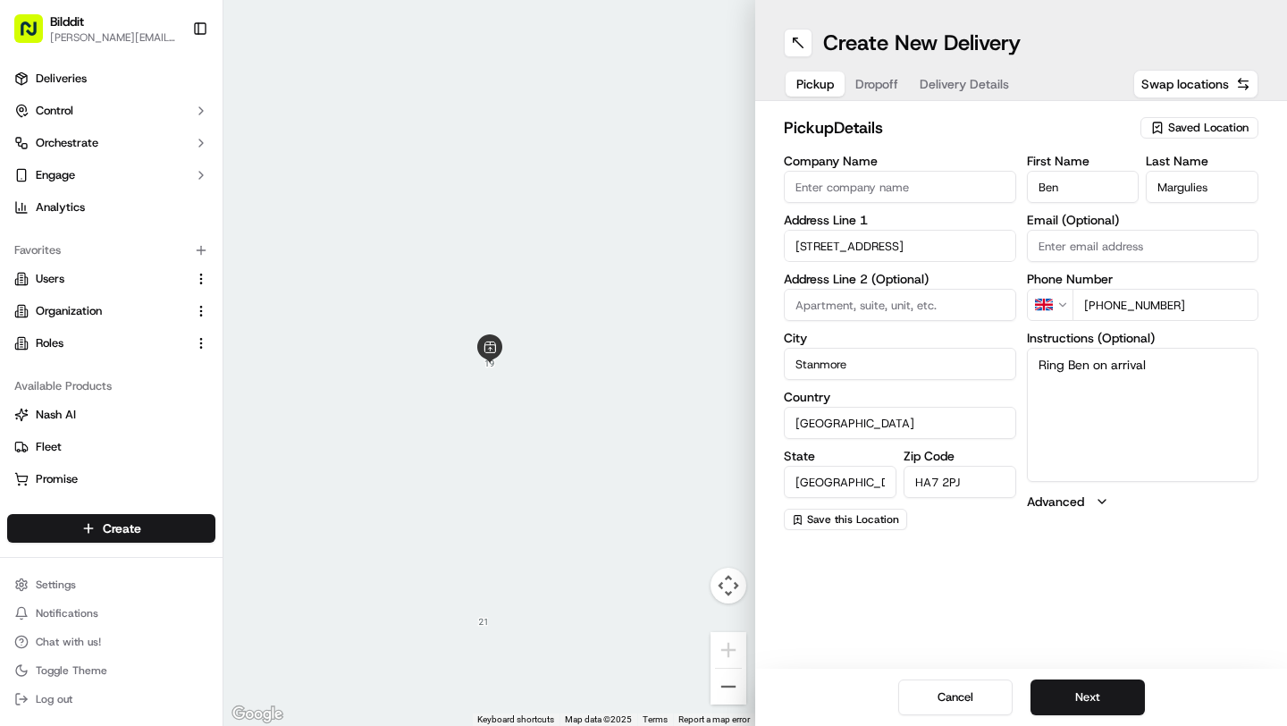
type textarea "Ring Ben on arrival."
click at [873, 76] on button "Dropoff" at bounding box center [877, 84] width 64 height 25
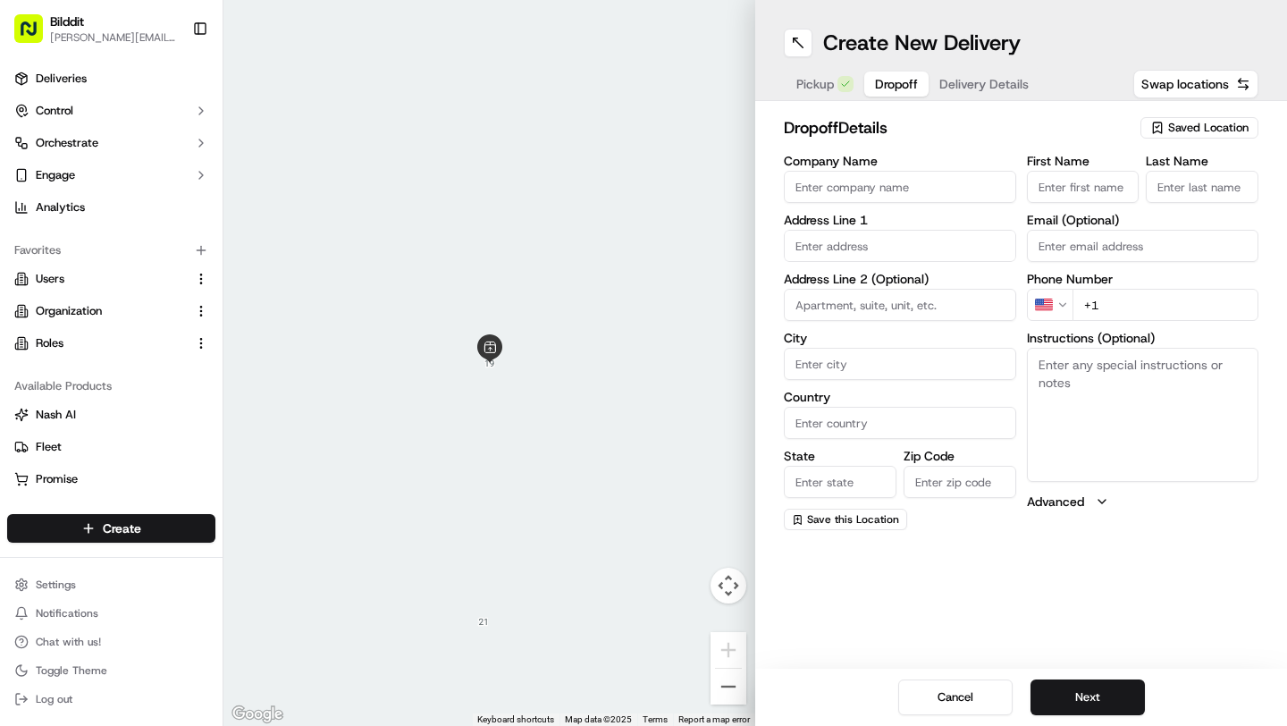
click at [824, 80] on span "Pickup" at bounding box center [816, 84] width 38 height 18
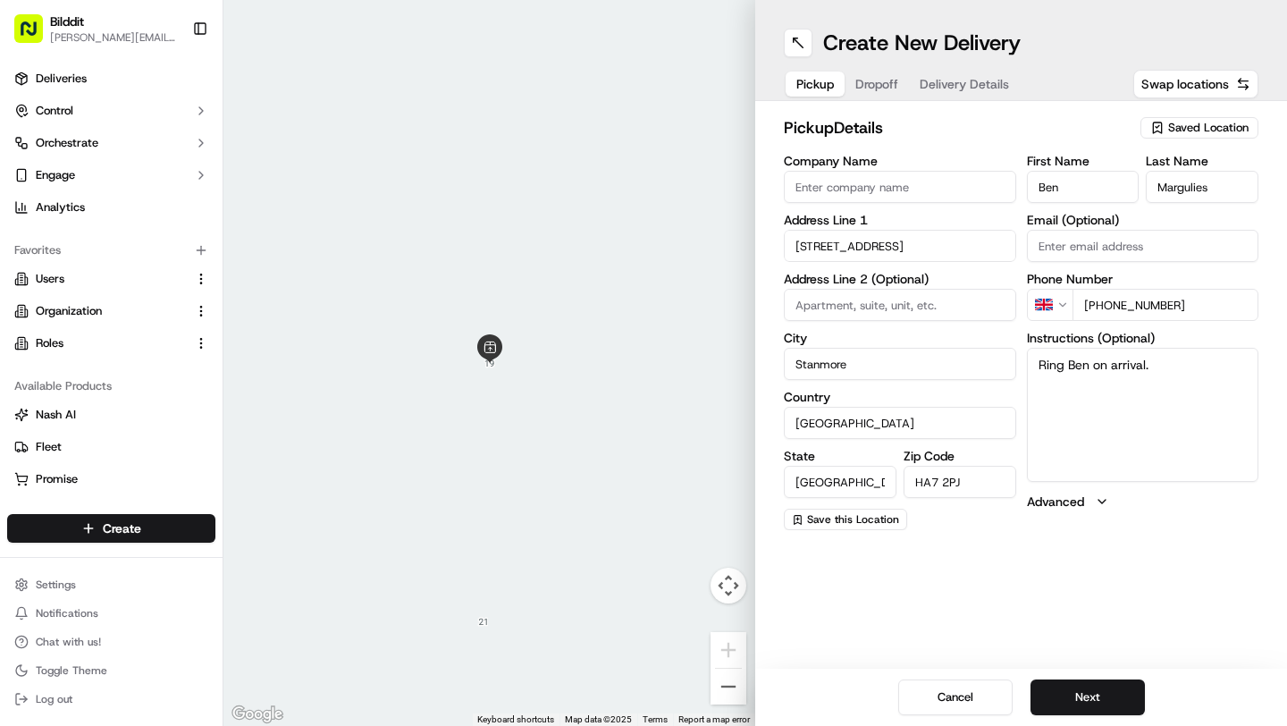
click at [1168, 375] on textarea "Ring Ben on arrival." at bounding box center [1143, 415] width 232 height 134
type textarea "Ring Ben on arrival to collect order."
click at [863, 88] on div "Pickup Dropoff Delivery Details" at bounding box center [903, 84] width 238 height 32
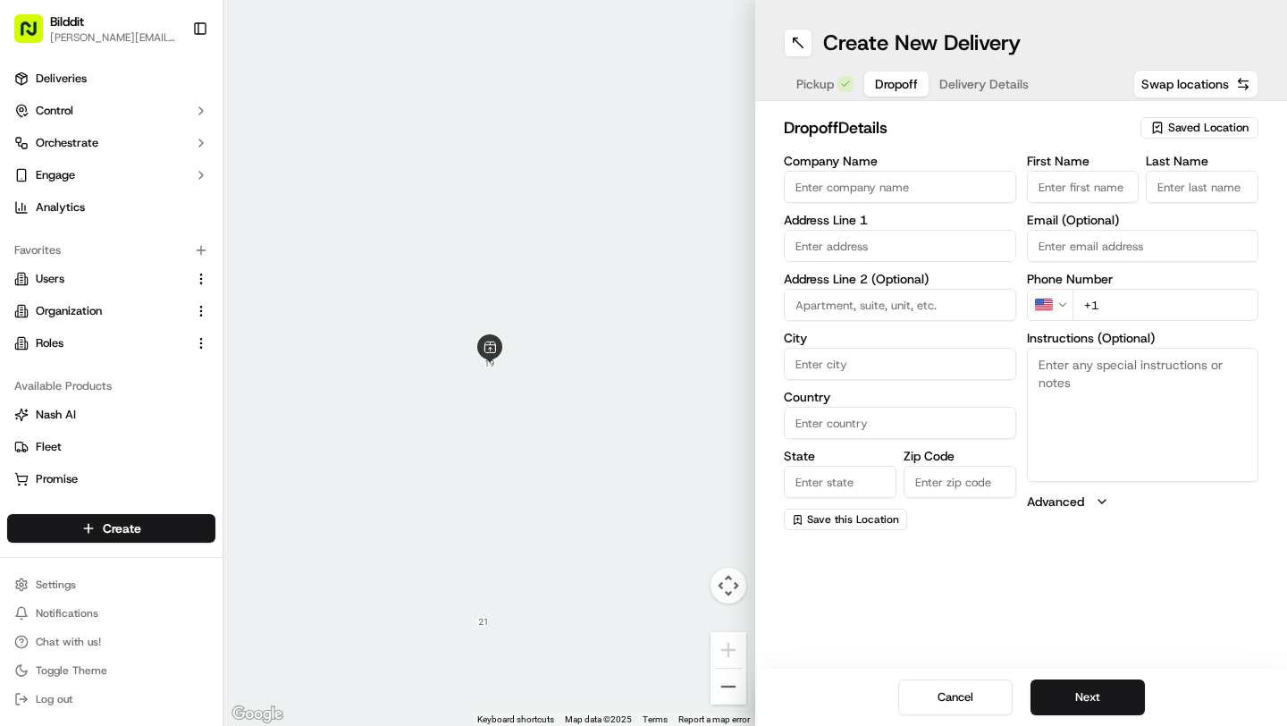
click at [854, 249] on input "text" at bounding box center [900, 246] width 232 height 32
paste input "[STREET_ADDRESS]"
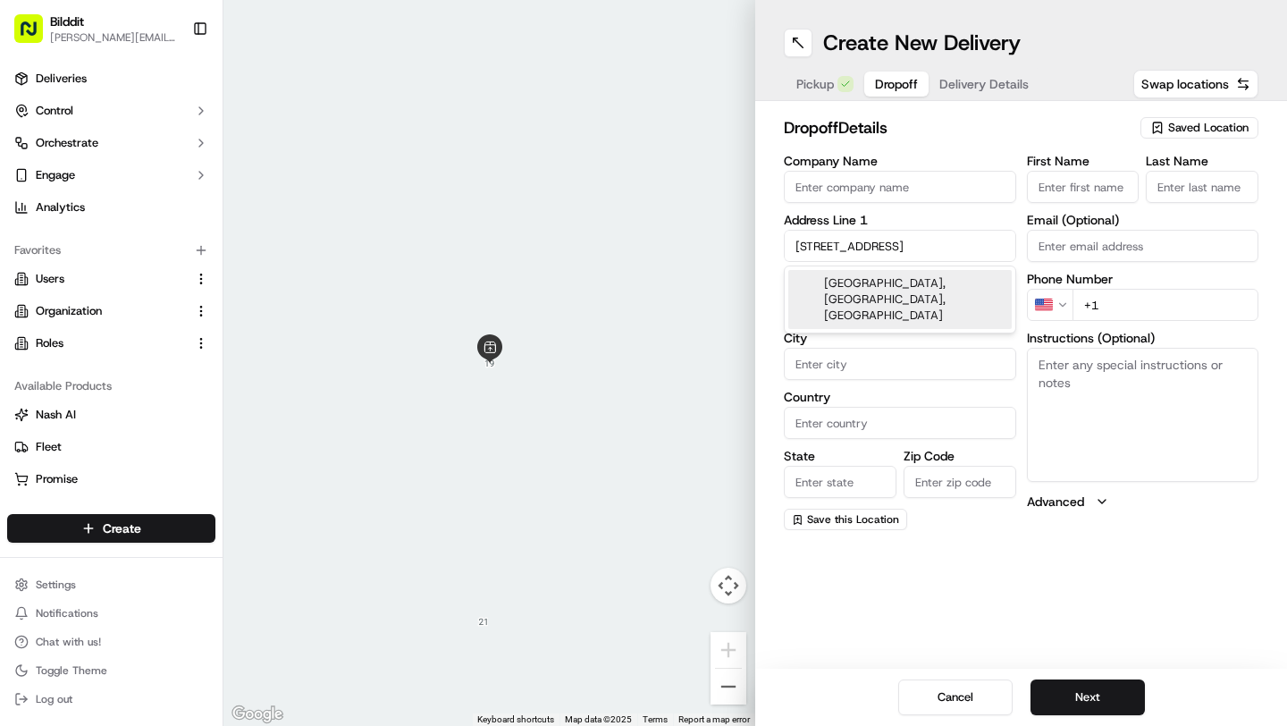
click at [861, 288] on div "[GEOGRAPHIC_DATA], [GEOGRAPHIC_DATA], [GEOGRAPHIC_DATA]" at bounding box center [901, 299] width 224 height 59
type input "[GEOGRAPHIC_DATA], [GEOGRAPHIC_DATA]"
type input "Harrow"
type input "[GEOGRAPHIC_DATA]"
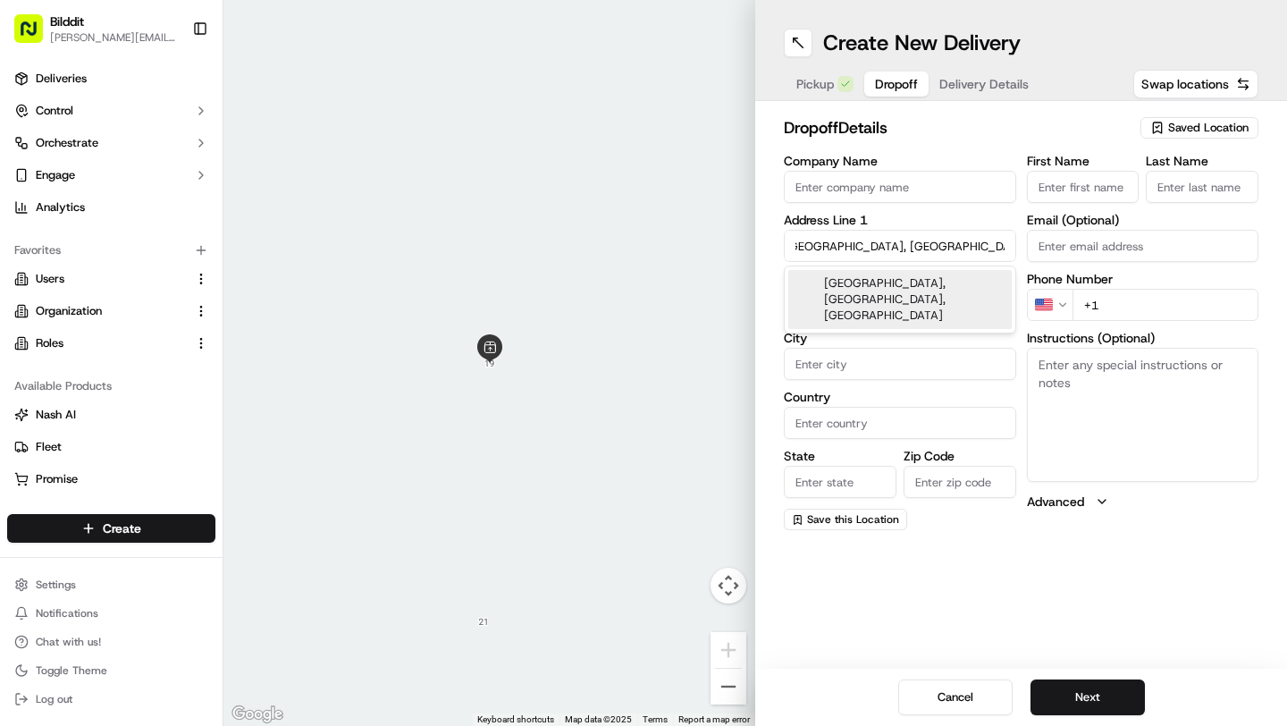
type input "[GEOGRAPHIC_DATA]"
type input "HA3"
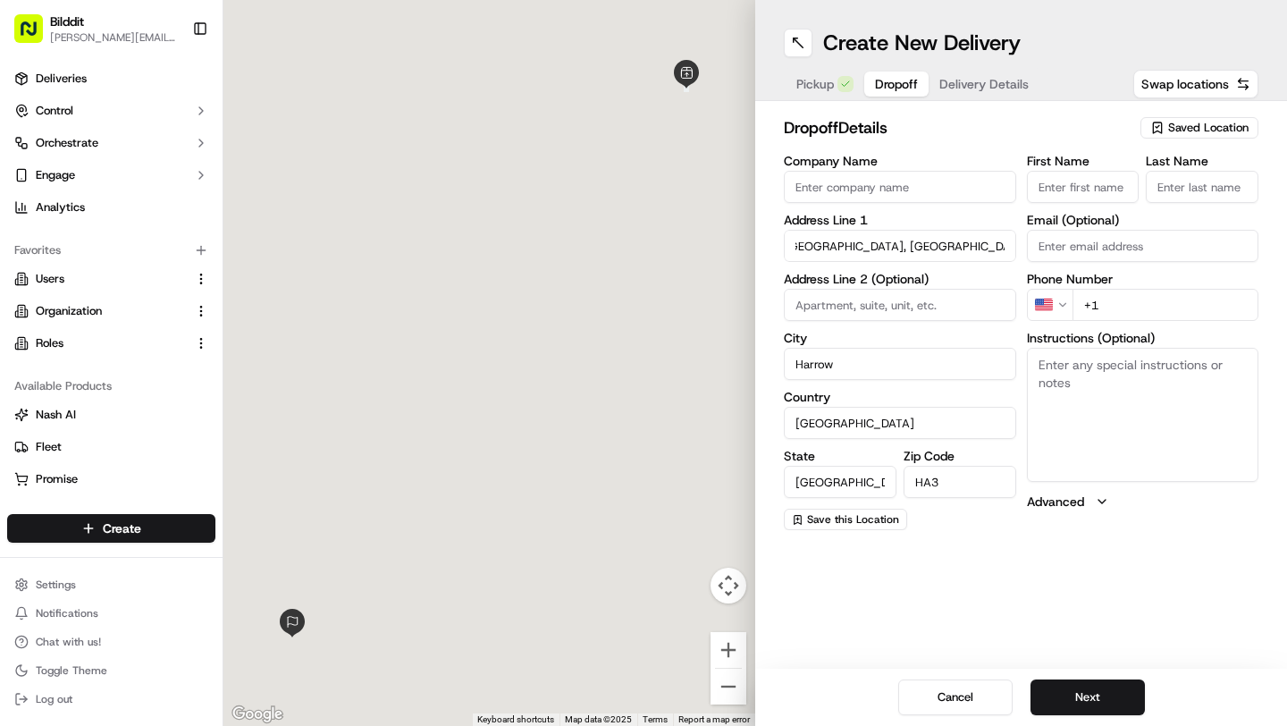
type input "[GEOGRAPHIC_DATA]"
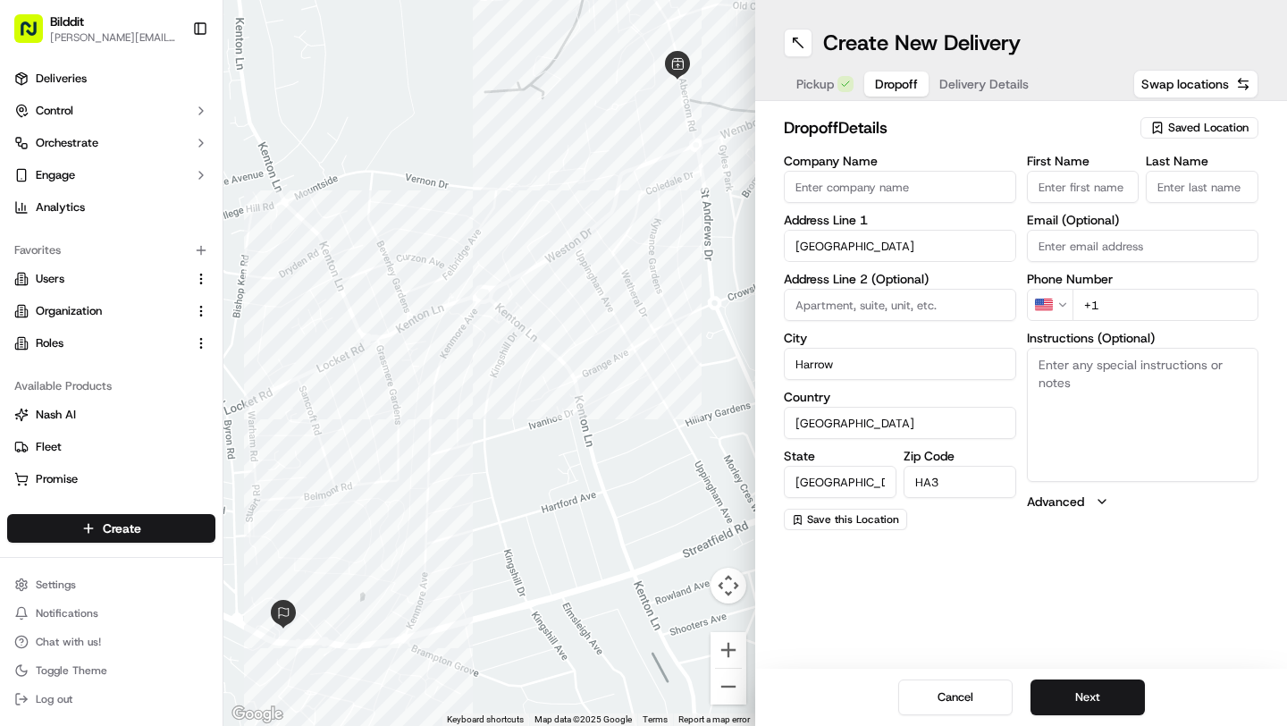
click at [824, 297] on input at bounding box center [900, 305] width 232 height 32
type input "Unit 28"
click at [1084, 200] on input "First Name" at bounding box center [1083, 187] width 113 height 32
type input "w"
type input "W"
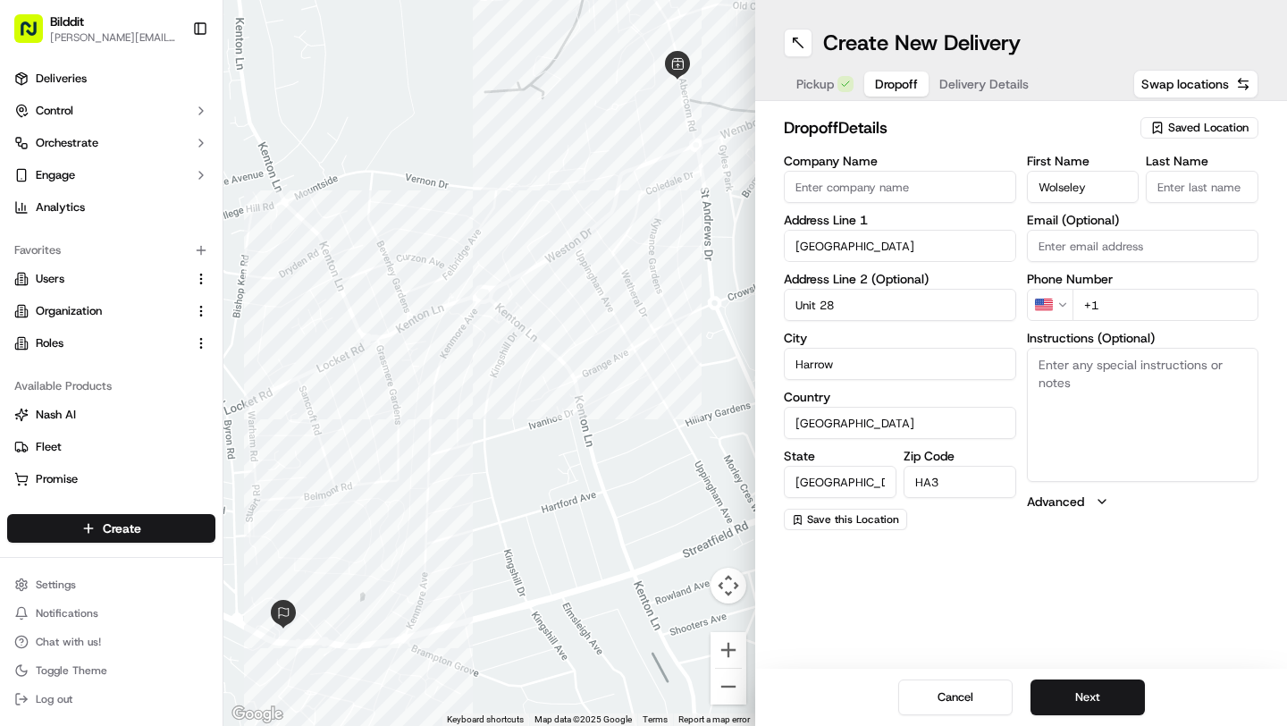
type input "Wolseley"
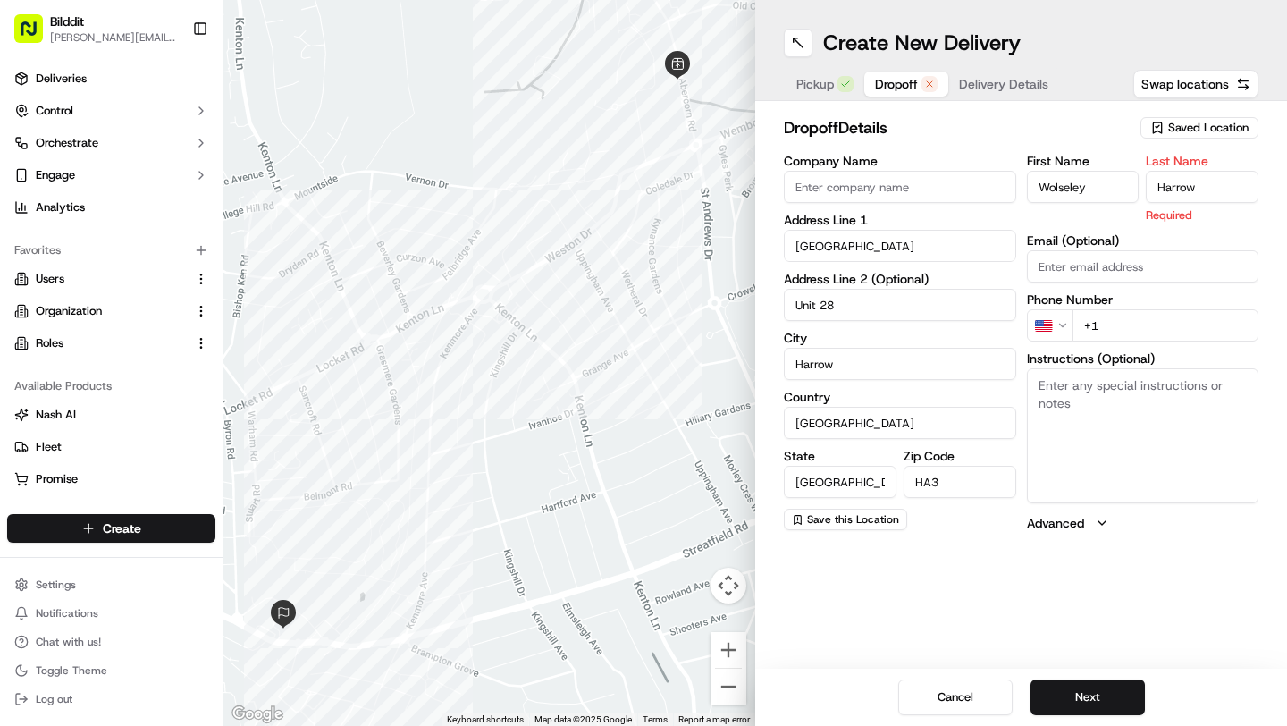
type input "Harrow"
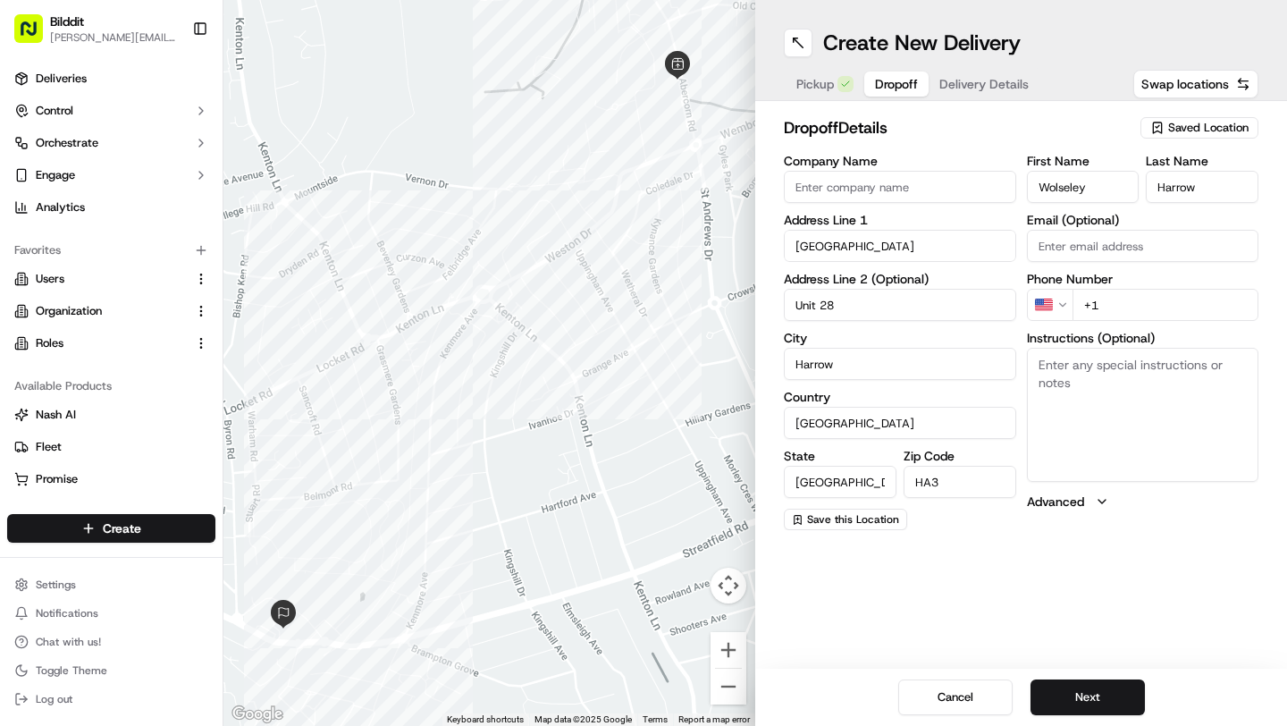
click at [1126, 309] on input "+1" at bounding box center [1166, 305] width 187 height 32
paste input "020 8861 2930"
type input "[PHONE_NUMBER]"
click at [1177, 278] on label "Phone Number" at bounding box center [1143, 279] width 232 height 13
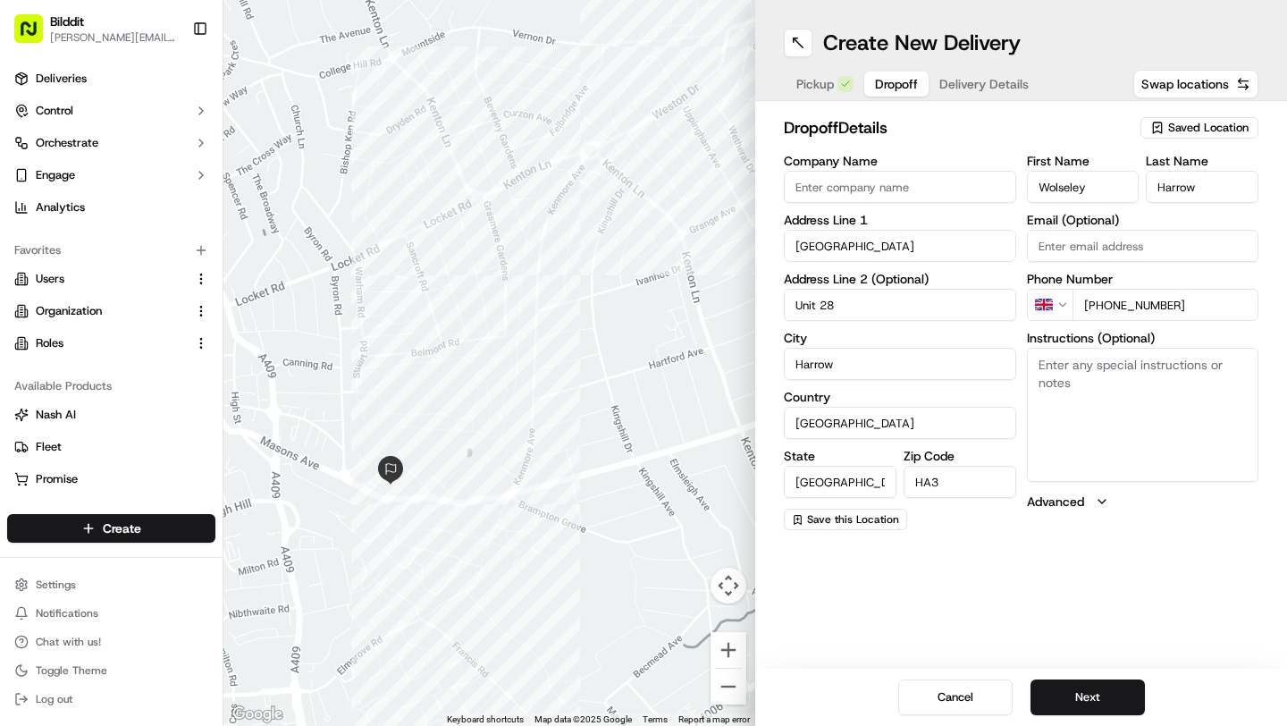
drag, startPoint x: 369, startPoint y: 578, endPoint x: 477, endPoint y: 429, distance: 183.8
click at [477, 429] on div at bounding box center [490, 363] width 532 height 726
drag, startPoint x: 410, startPoint y: 472, endPoint x: 446, endPoint y: 447, distance: 43.7
click at [446, 447] on div at bounding box center [490, 363] width 532 height 726
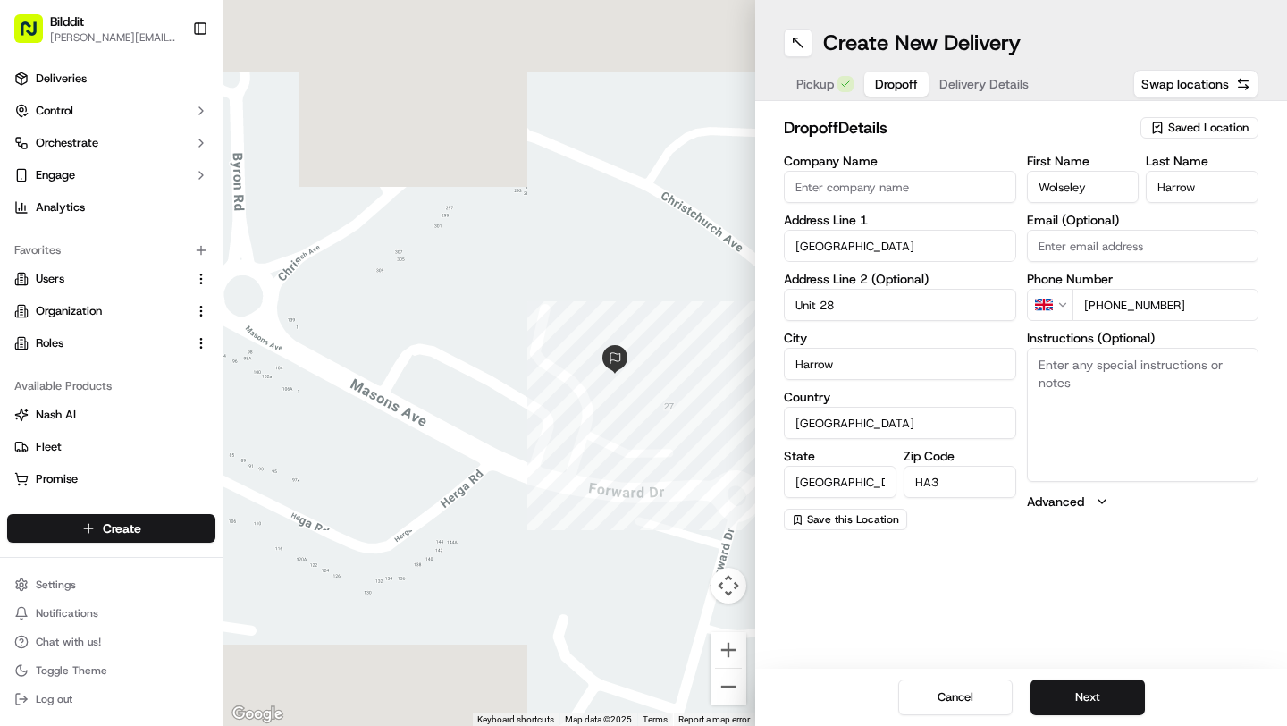
drag, startPoint x: 584, startPoint y: 410, endPoint x: 541, endPoint y: 421, distance: 44.2
click at [541, 421] on div at bounding box center [490, 363] width 532 height 726
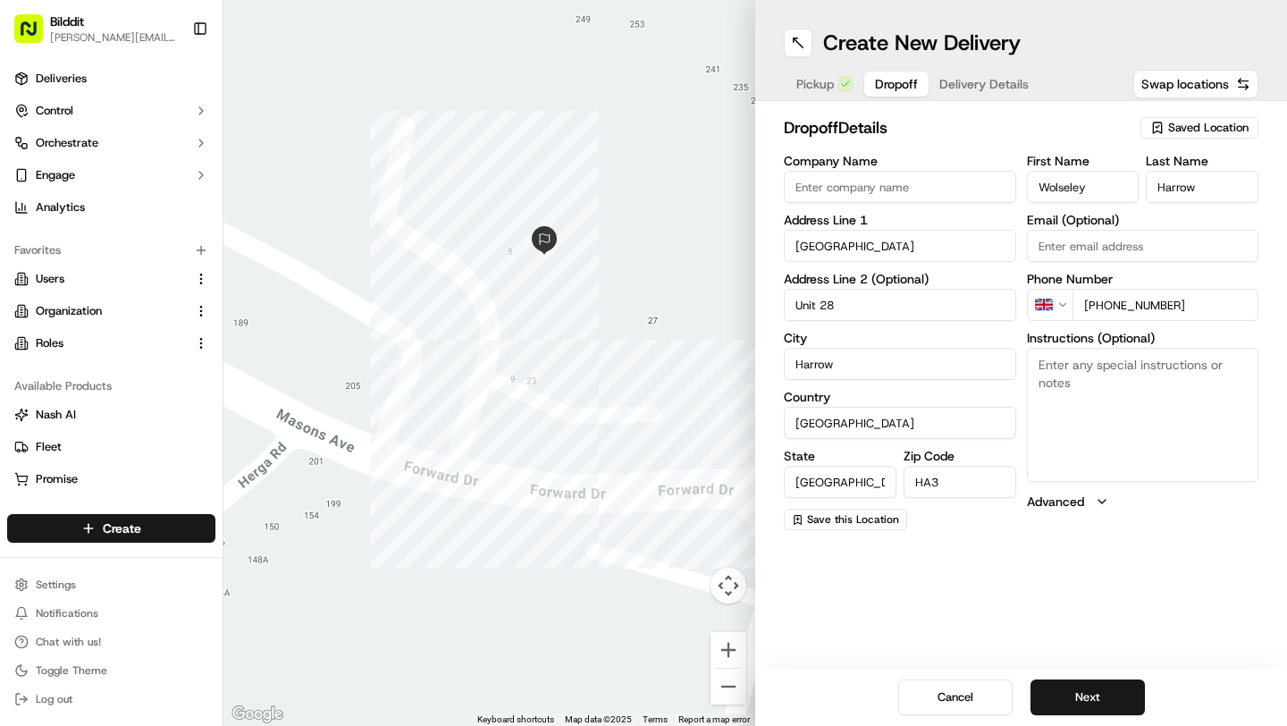
drag, startPoint x: 646, startPoint y: 443, endPoint x: 497, endPoint y: 367, distance: 167.1
click at [497, 367] on div at bounding box center [490, 363] width 532 height 726
click at [795, 244] on input "[GEOGRAPHIC_DATA]" at bounding box center [900, 246] width 232 height 32
type input "[GEOGRAPHIC_DATA], [GEOGRAPHIC_DATA]"
type input "[GEOGRAPHIC_DATA]"
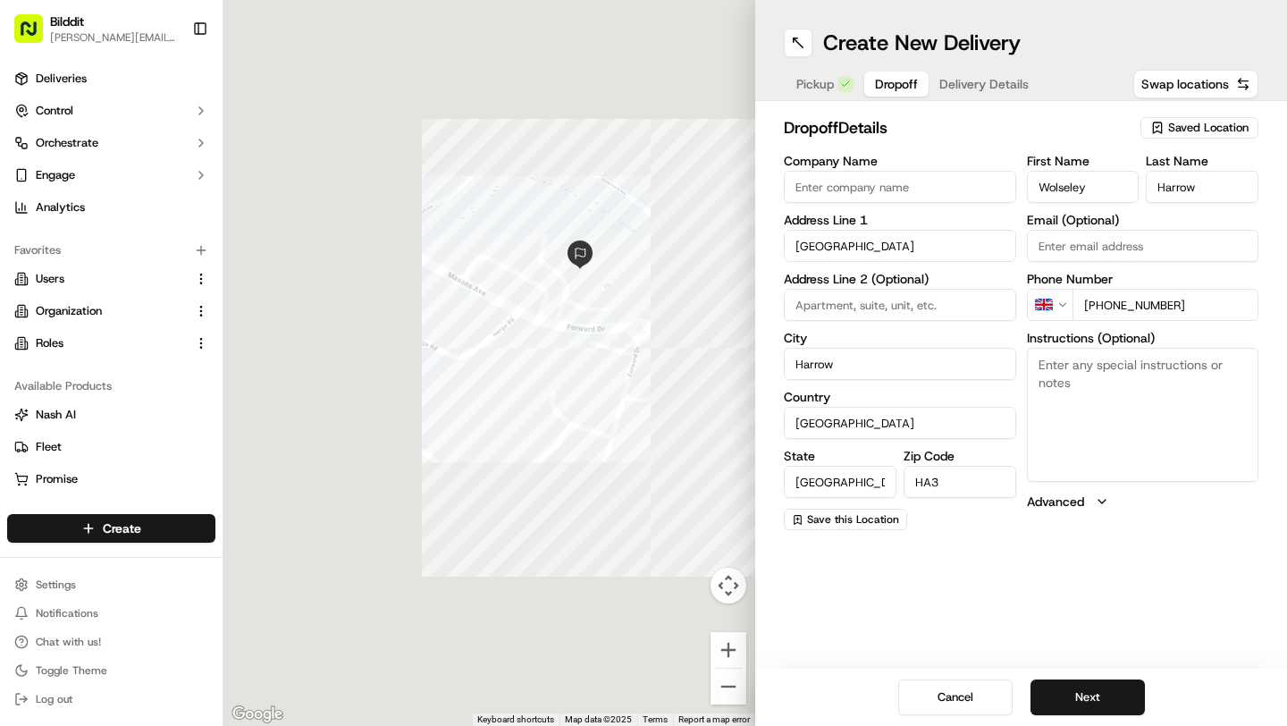
drag, startPoint x: 665, startPoint y: 353, endPoint x: 492, endPoint y: 353, distance: 173.4
click at [492, 353] on div at bounding box center [490, 363] width 532 height 726
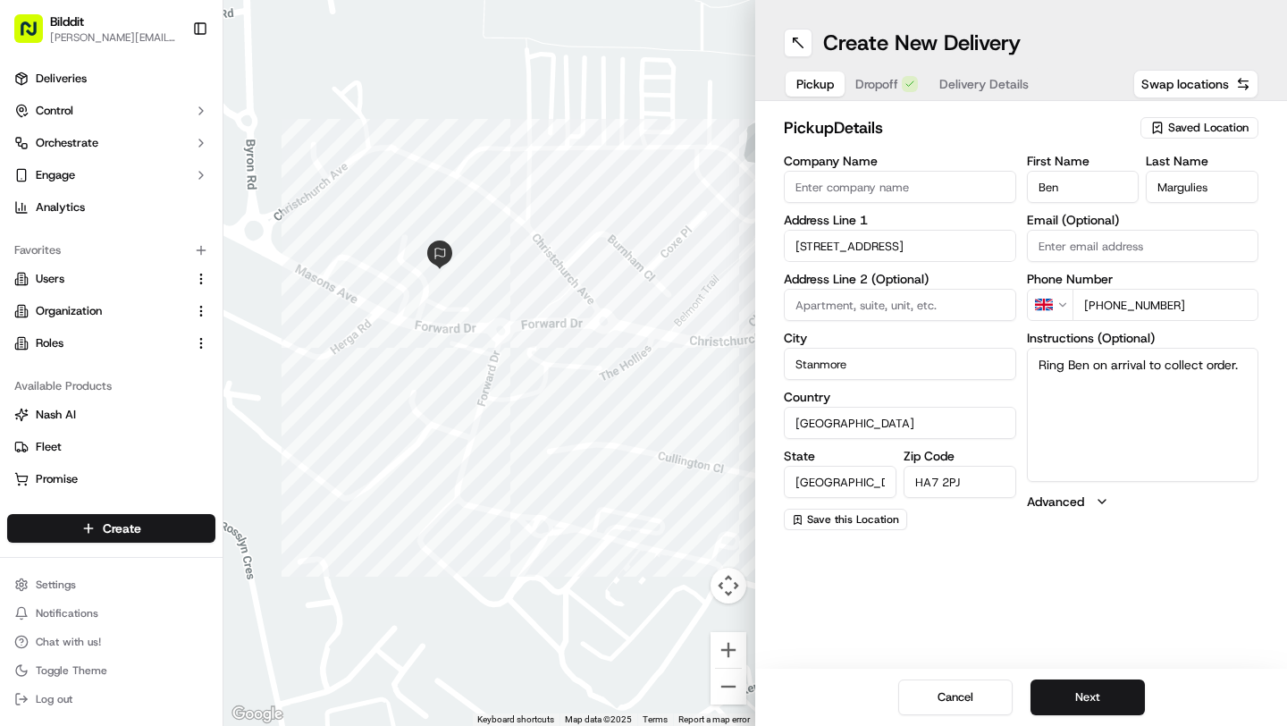
click at [819, 89] on span "Pickup" at bounding box center [816, 84] width 38 height 18
click at [871, 77] on button "Dropoff" at bounding box center [887, 84] width 84 height 25
click at [967, 79] on span "Delivery Details" at bounding box center [984, 84] width 89 height 18
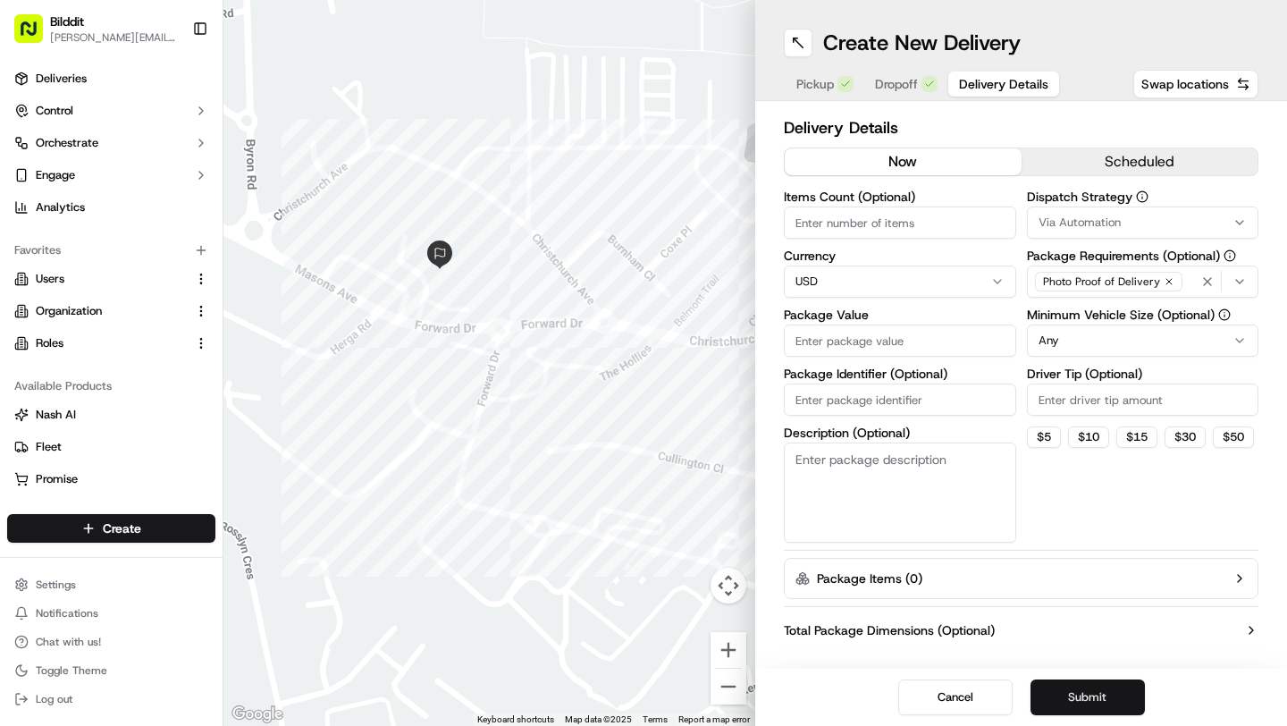
click at [1084, 694] on button "Submit" at bounding box center [1088, 697] width 114 height 36
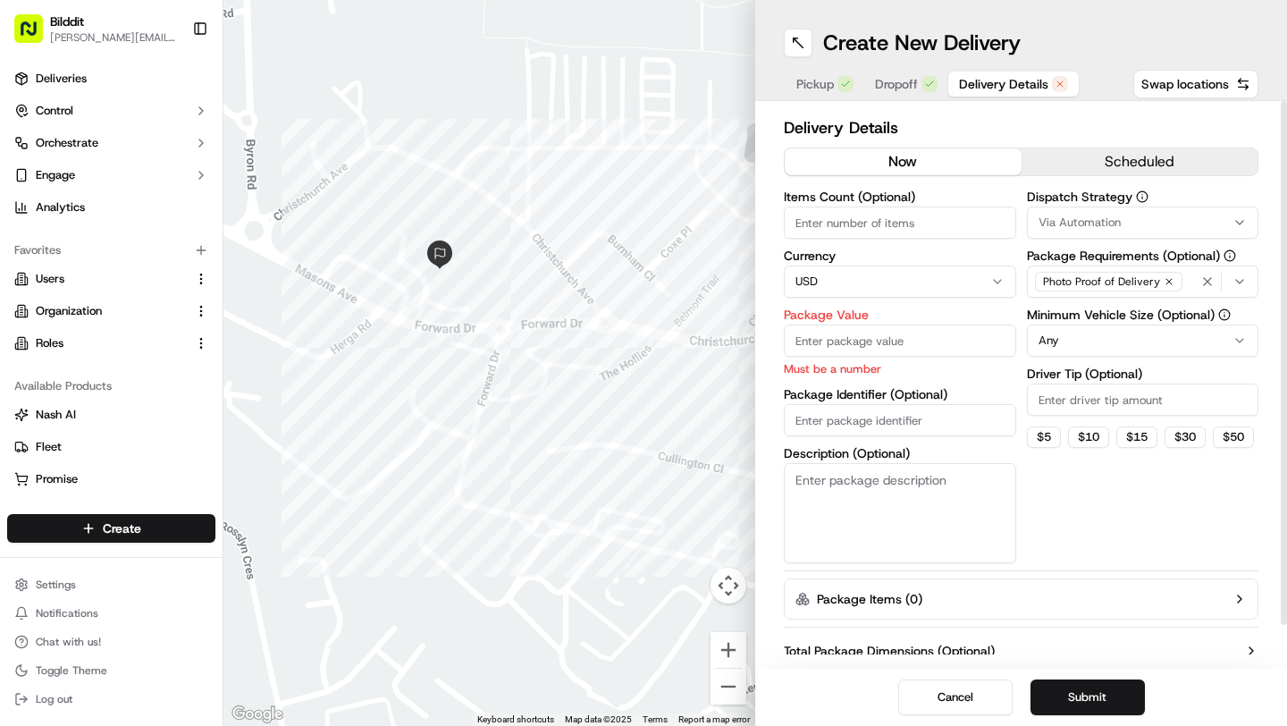
click at [816, 340] on input "Package Value" at bounding box center [900, 341] width 232 height 32
type input "40"
click at [831, 297] on div "Currency USD" at bounding box center [900, 273] width 232 height 48
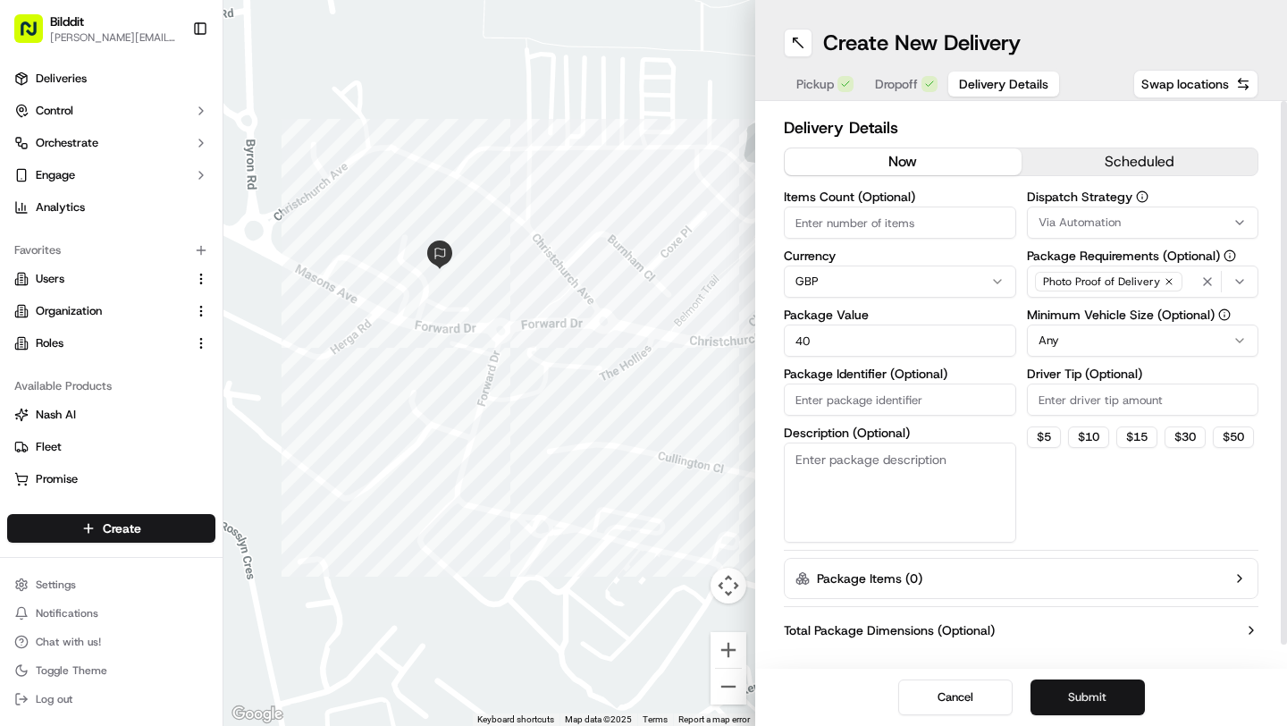
click at [1074, 695] on button "Submit" at bounding box center [1088, 697] width 114 height 36
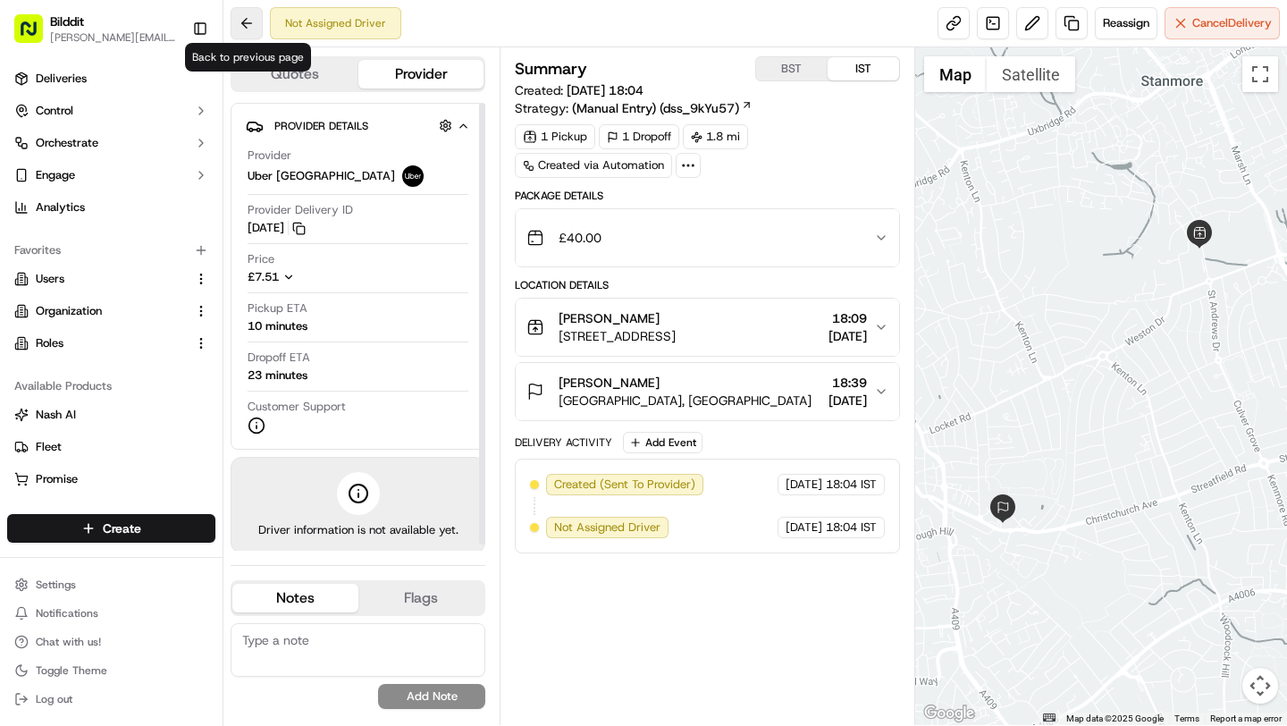
click at [241, 22] on button at bounding box center [247, 23] width 32 height 32
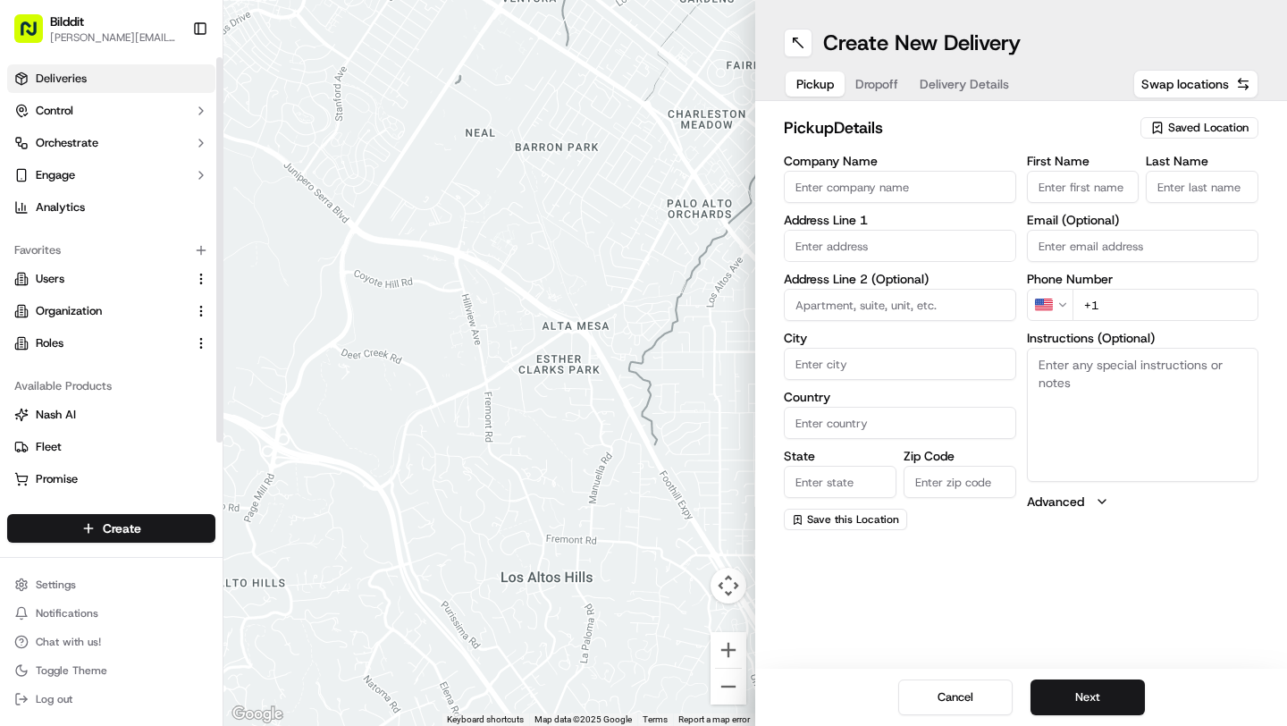
click at [76, 78] on span "Deliveries" at bounding box center [61, 79] width 51 height 16
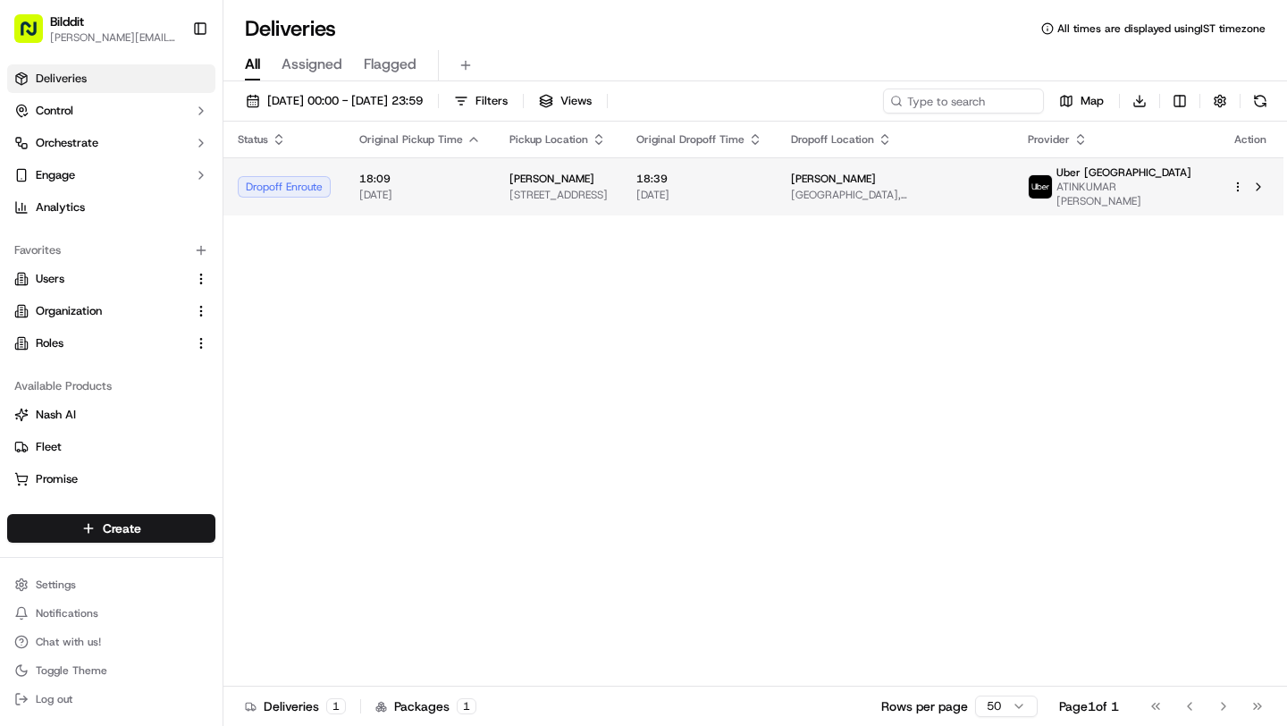
click at [290, 189] on div "Dropoff Enroute" at bounding box center [284, 186] width 93 height 21
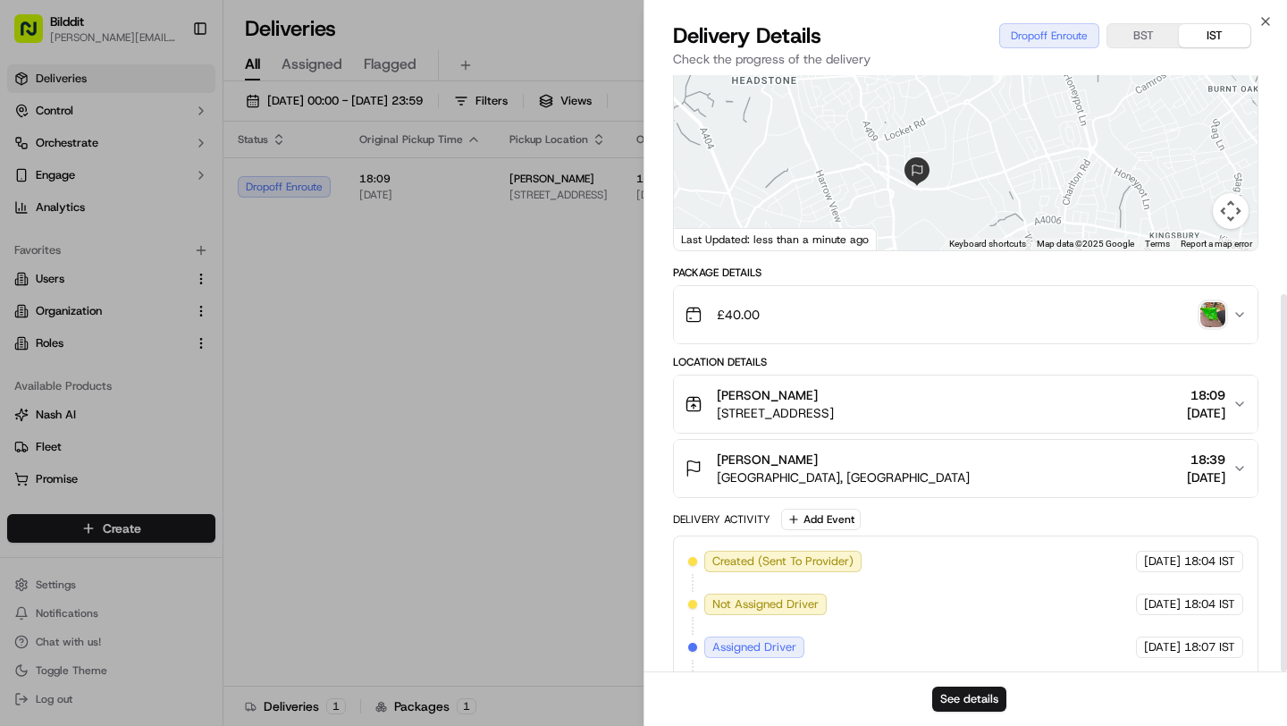
scroll to position [346, 0]
